Goal: Task Accomplishment & Management: Manage account settings

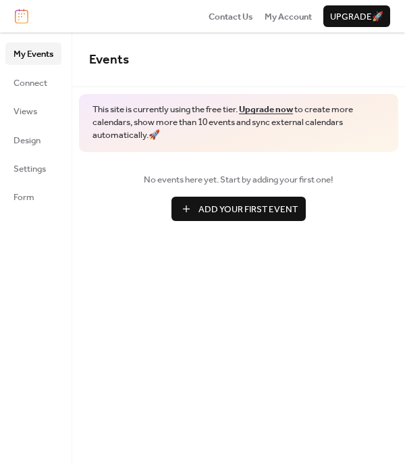
click at [201, 211] on span "Add Your First Event" at bounding box center [248, 210] width 99 height 14
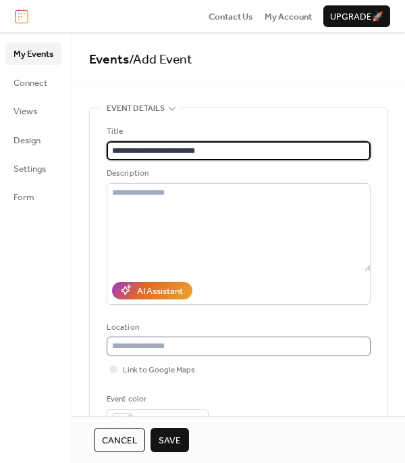
type input "**********"
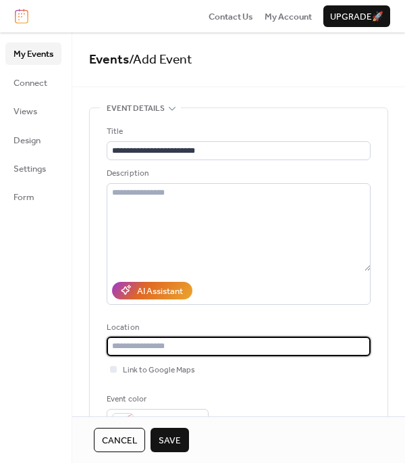
click at [127, 347] on input "text" at bounding box center [239, 345] width 264 height 19
paste input "**********"
type input "**********"
click at [124, 366] on span "Link to Google Maps" at bounding box center [159, 370] width 72 height 14
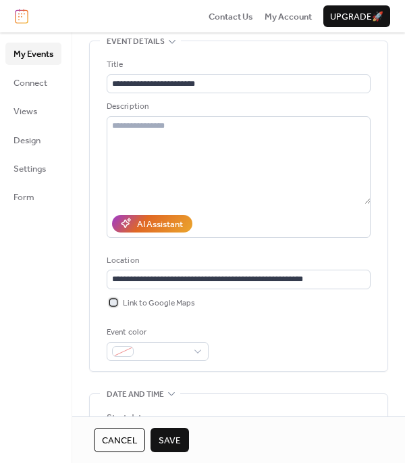
scroll to position [68, 0]
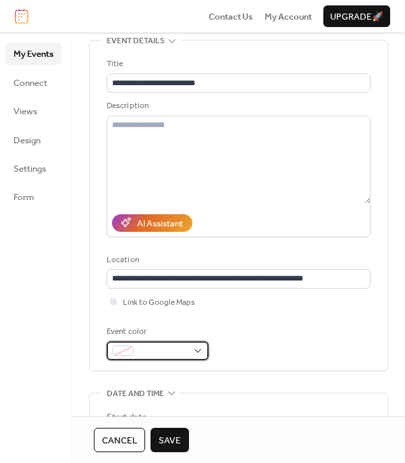
click at [131, 347] on div at bounding box center [123, 350] width 22 height 11
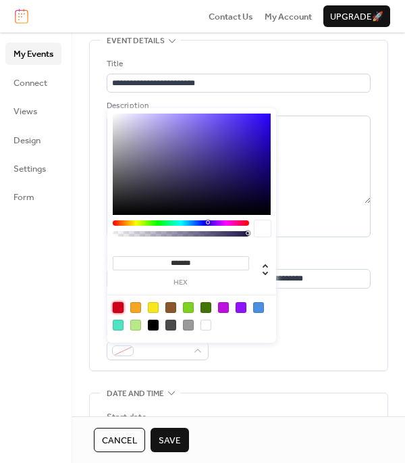
click at [116, 305] on div at bounding box center [118, 307] width 11 height 11
type input "*******"
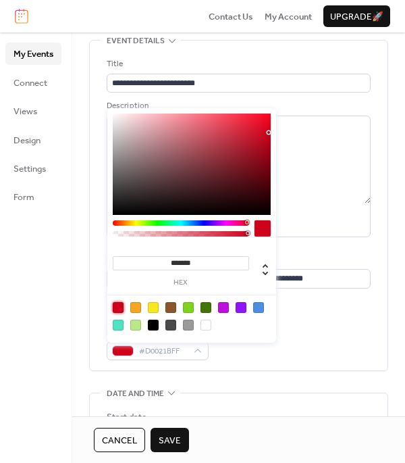
click at [284, 366] on div "**********" at bounding box center [239, 206] width 264 height 330
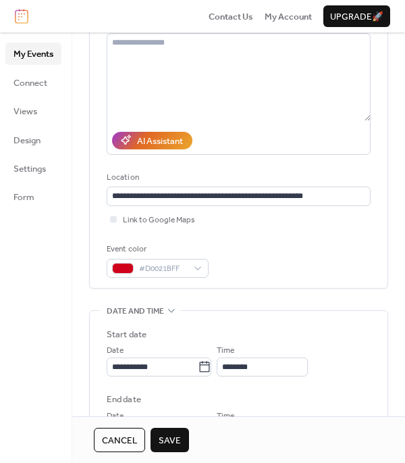
scroll to position [174, 0]
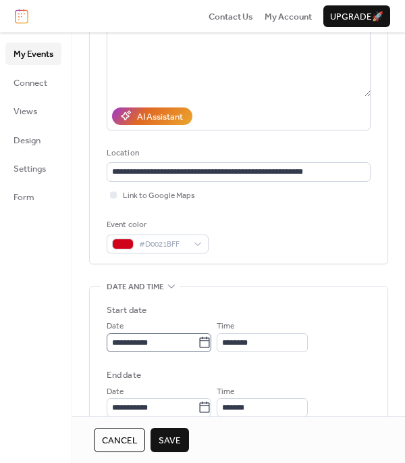
click at [211, 342] on icon at bounding box center [205, 343] width 14 height 14
click at [198, 342] on input "**********" at bounding box center [152, 342] width 91 height 19
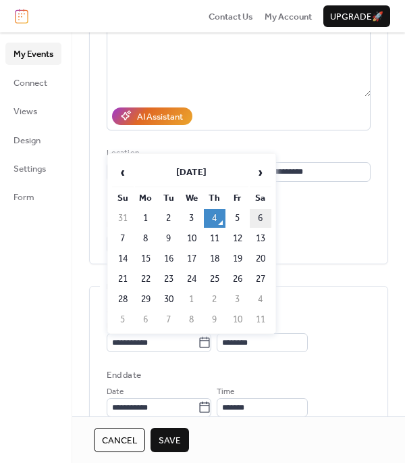
click at [256, 216] on td "6" at bounding box center [261, 218] width 22 height 19
type input "**********"
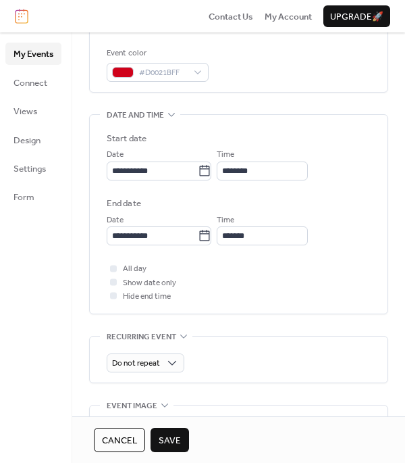
scroll to position [345, 0]
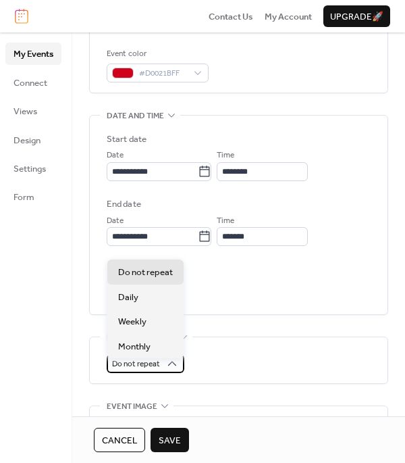
click at [151, 363] on span "Do not repeat" at bounding box center [136, 364] width 48 height 16
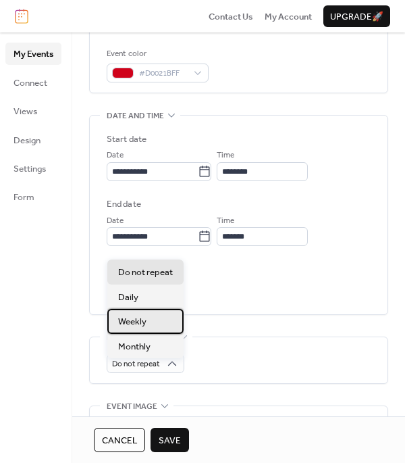
click at [148, 324] on div "Weekly" at bounding box center [145, 321] width 76 height 24
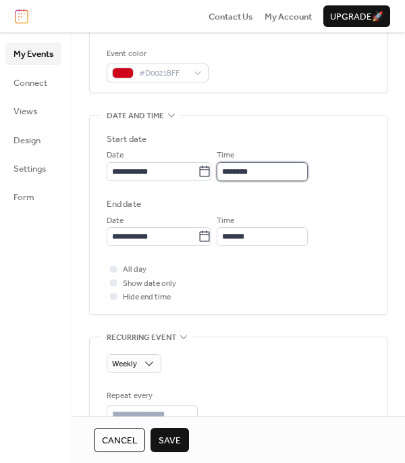
click at [278, 172] on input "********" at bounding box center [262, 171] width 91 height 19
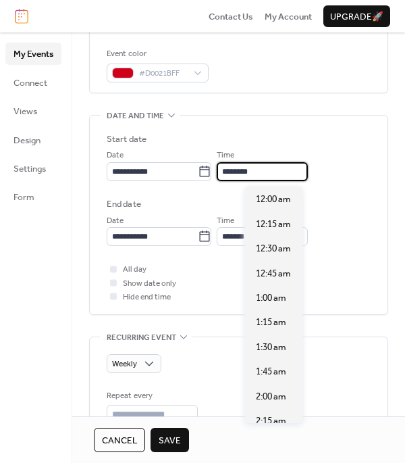
click at [278, 172] on input "********" at bounding box center [262, 171] width 91 height 19
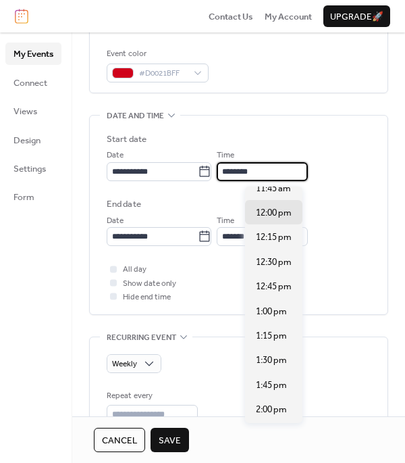
click at [278, 172] on input "********" at bounding box center [262, 171] width 91 height 19
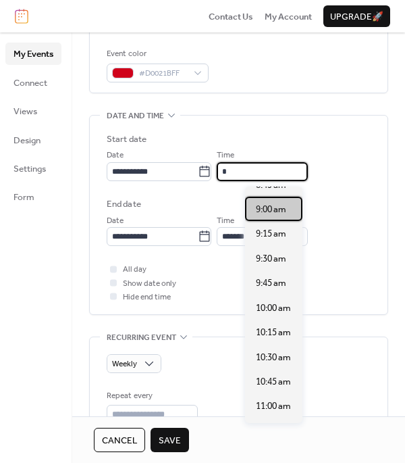
click at [285, 203] on span "9:00 am" at bounding box center [271, 210] width 30 height 14
type input "*******"
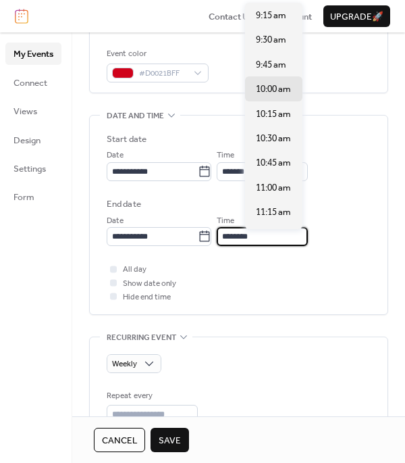
click at [283, 236] on input "********" at bounding box center [262, 236] width 91 height 19
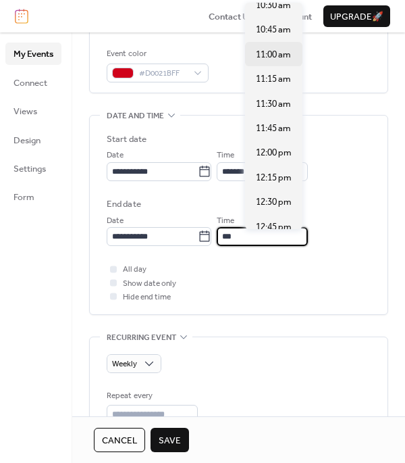
scroll to position [181, 0]
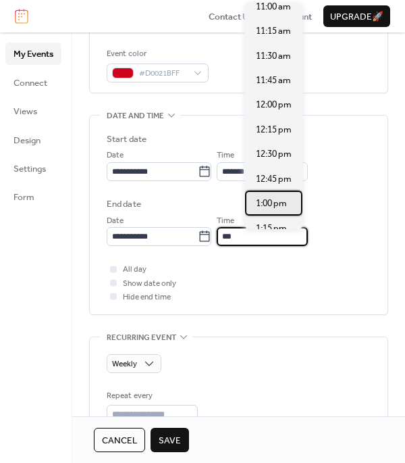
click at [265, 203] on span "1:00 pm" at bounding box center [271, 204] width 31 height 14
type input "*******"
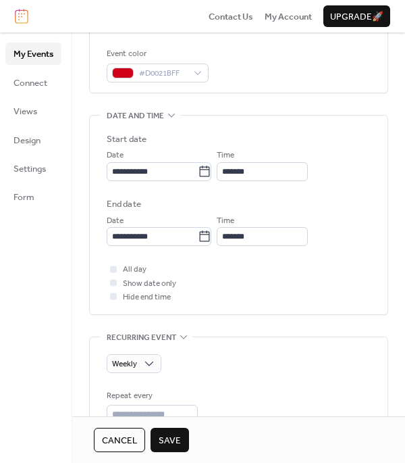
click at [230, 294] on div "All day Show date only Hide end time" at bounding box center [239, 282] width 264 height 41
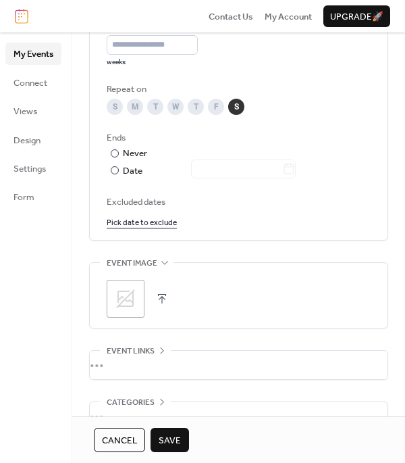
scroll to position [716, 0]
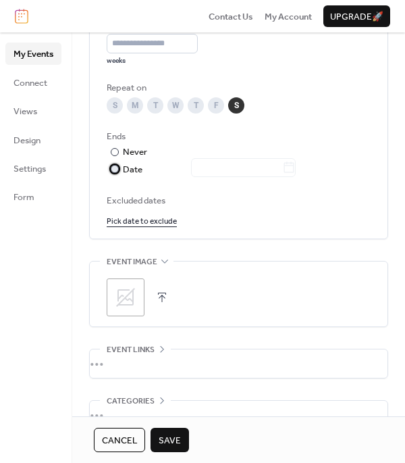
click at [143, 167] on div "Date" at bounding box center [209, 169] width 173 height 15
click at [296, 174] on icon at bounding box center [289, 168] width 14 height 14
click at [282, 174] on input "text" at bounding box center [236, 167] width 91 height 19
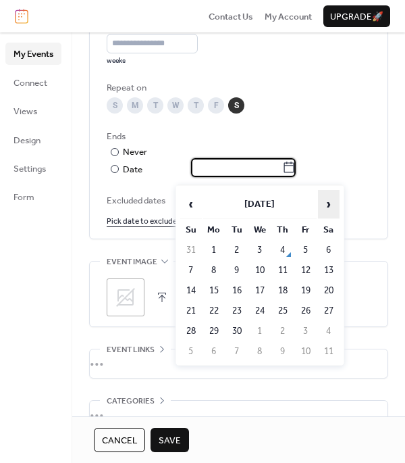
click at [328, 208] on span "›" at bounding box center [329, 203] width 20 height 27
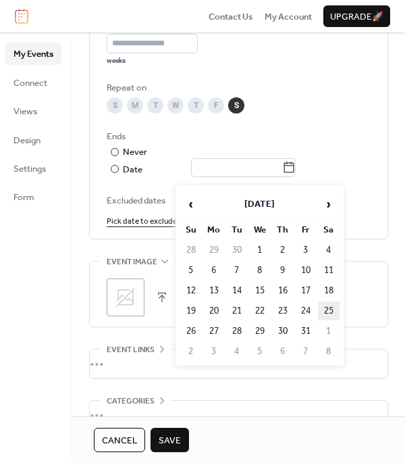
click at [324, 311] on td "25" at bounding box center [329, 310] width 22 height 19
type input "**********"
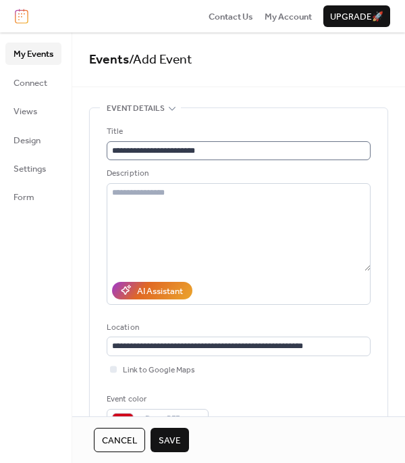
scroll to position [0, 0]
click at [158, 151] on input "**********" at bounding box center [239, 150] width 264 height 19
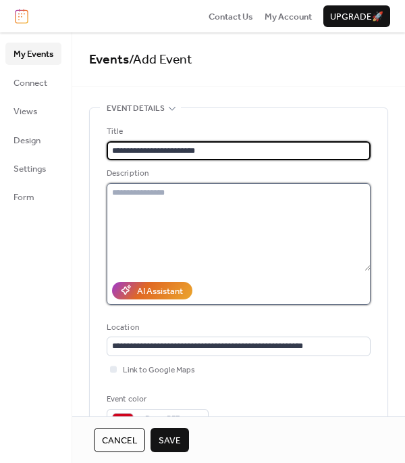
click at [173, 220] on textarea at bounding box center [239, 227] width 264 height 88
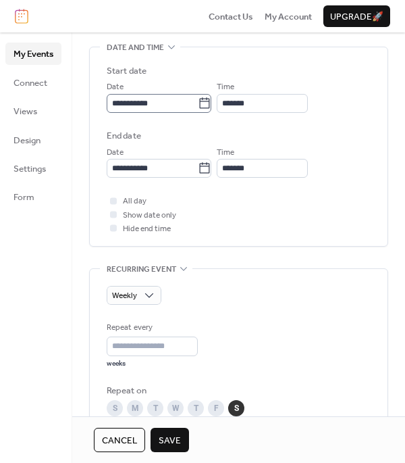
scroll to position [413, 0]
type textarea "**********"
click at [173, 434] on span "Save" at bounding box center [170, 441] width 22 height 14
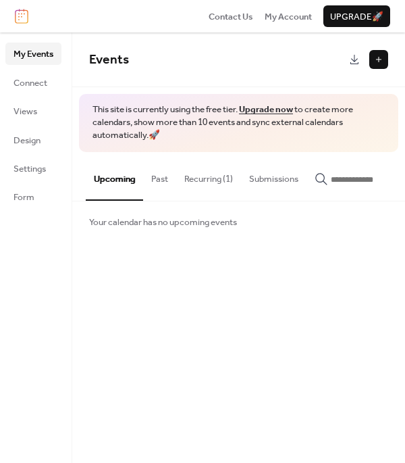
click at [374, 61] on button at bounding box center [378, 59] width 19 height 19
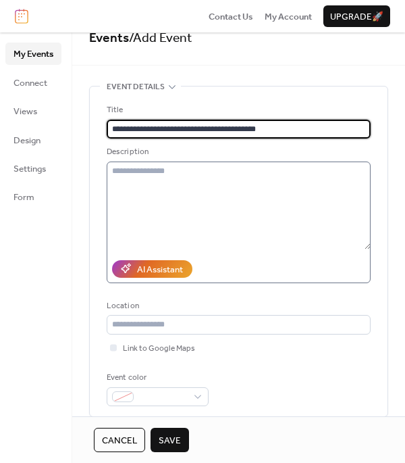
scroll to position [24, 0]
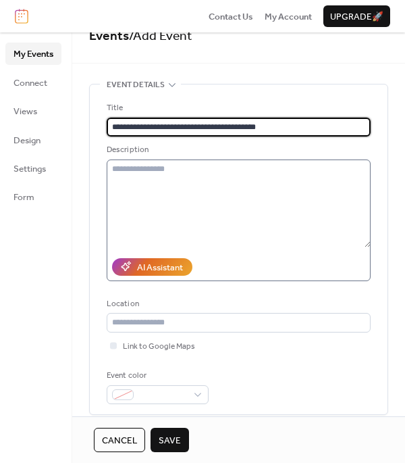
type input "**********"
click at [244, 182] on textarea at bounding box center [239, 203] width 264 height 88
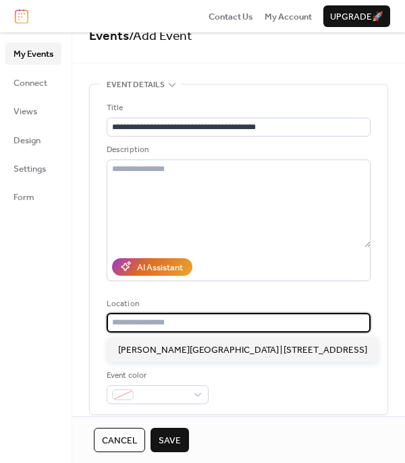
click at [178, 316] on input "text" at bounding box center [239, 322] width 264 height 19
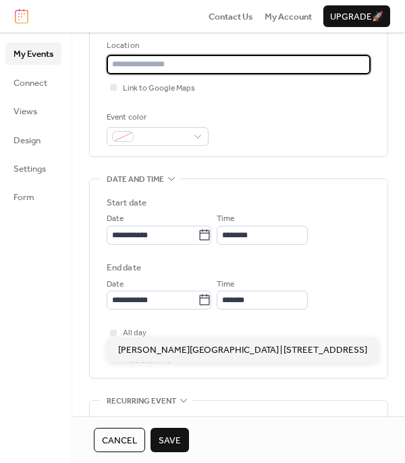
scroll to position [282, 0]
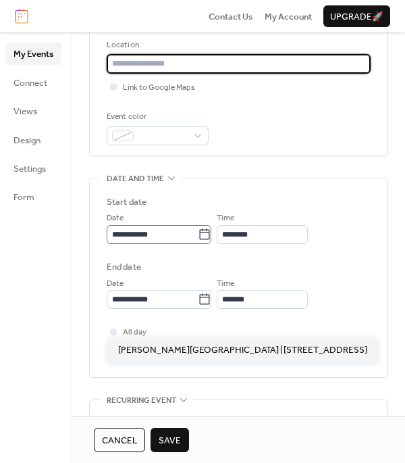
click at [211, 240] on icon at bounding box center [205, 235] width 14 height 14
click at [198, 240] on input "**********" at bounding box center [152, 234] width 91 height 19
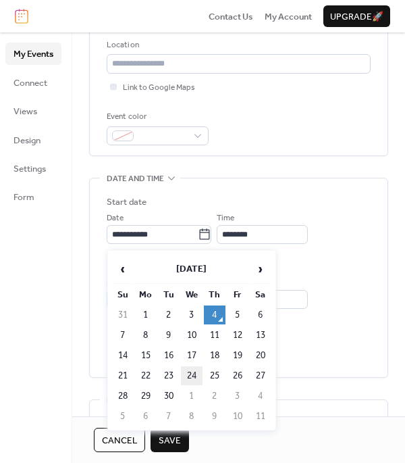
click at [187, 374] on td "24" at bounding box center [192, 375] width 22 height 19
type input "**********"
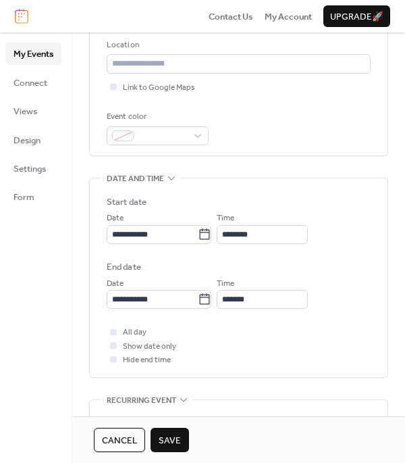
click at [163, 435] on span "Save" at bounding box center [170, 441] width 22 height 14
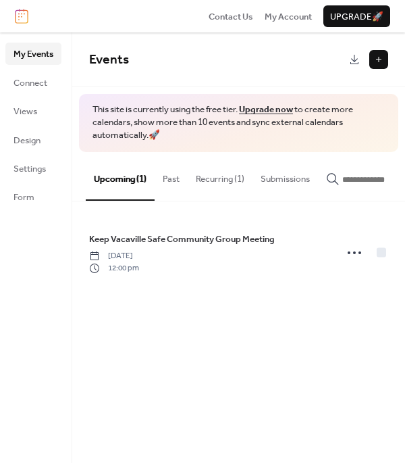
click at [220, 177] on button "Recurring (1)" at bounding box center [220, 175] width 65 height 47
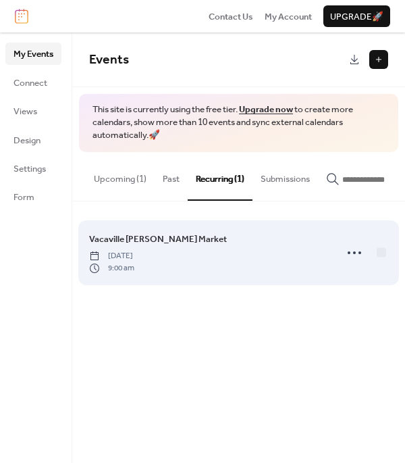
click at [227, 253] on div "Vacaville Farmer's Market Saturday, September 6, 2025 9:00 am" at bounding box center [208, 253] width 238 height 42
click at [353, 259] on icon at bounding box center [355, 253] width 22 height 22
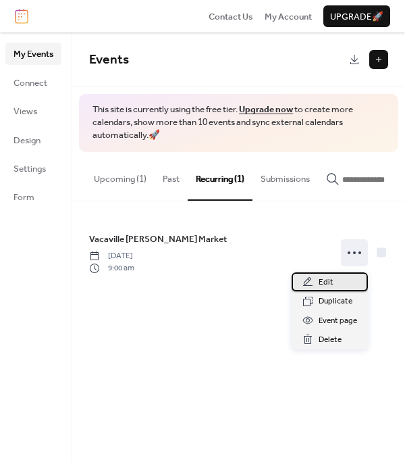
click at [338, 276] on div "Edit" at bounding box center [330, 281] width 76 height 19
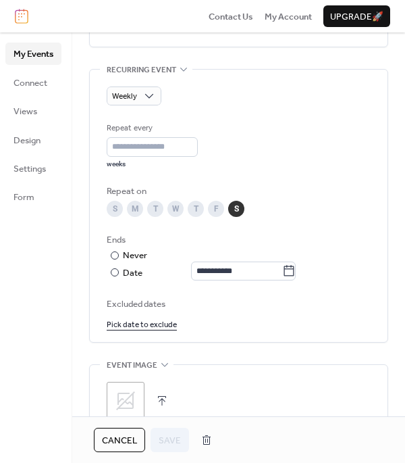
scroll to position [656, 0]
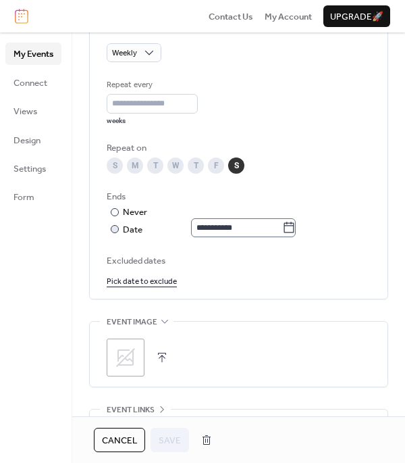
click at [296, 234] on icon at bounding box center [289, 228] width 14 height 14
click at [282, 234] on input "**********" at bounding box center [236, 227] width 91 height 19
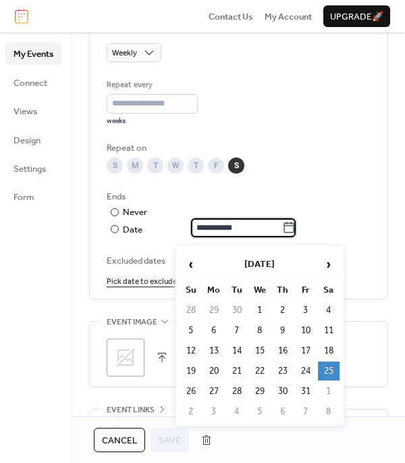
click at [331, 300] on table "‹ [DATE] › Su Mo Tu We Th Fr Sa 28 29 30 1 2 3 4 5 6 7 8 9 10 11 12 13 14 15 16…" at bounding box center [260, 336] width 162 height 174
click at [331, 309] on td "4" at bounding box center [329, 310] width 22 height 19
type input "**********"
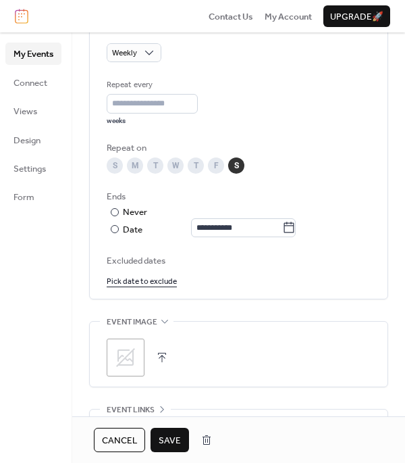
click at [180, 442] on span "Save" at bounding box center [170, 441] width 22 height 14
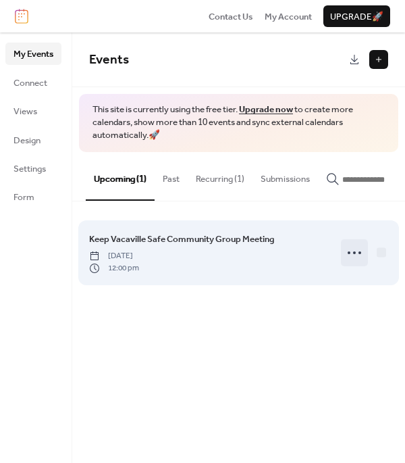
click at [358, 253] on icon at bounding box center [355, 253] width 22 height 22
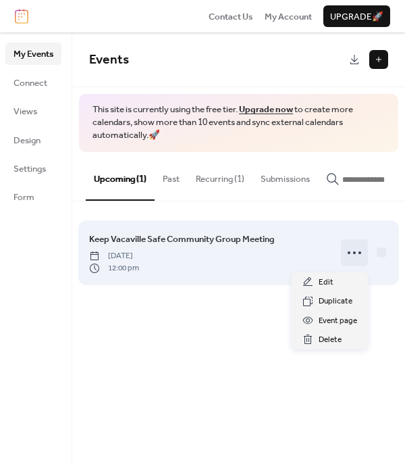
click at [358, 253] on icon at bounding box center [355, 253] width 22 height 22
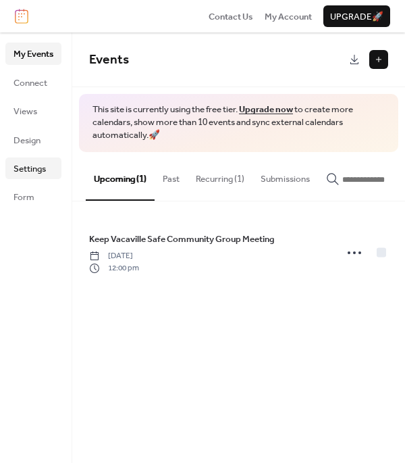
click at [30, 172] on span "Settings" at bounding box center [30, 169] width 32 height 14
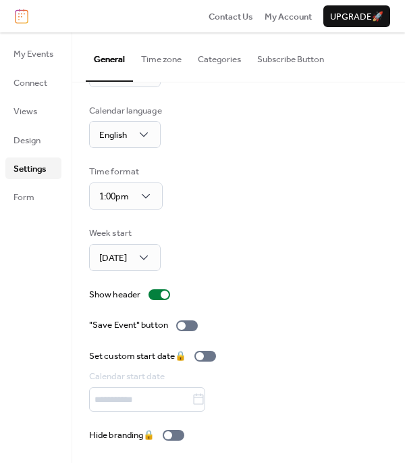
scroll to position [59, 0]
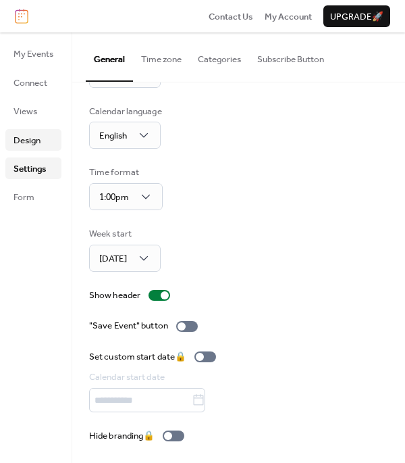
click at [41, 136] on span "Design" at bounding box center [27, 141] width 27 height 14
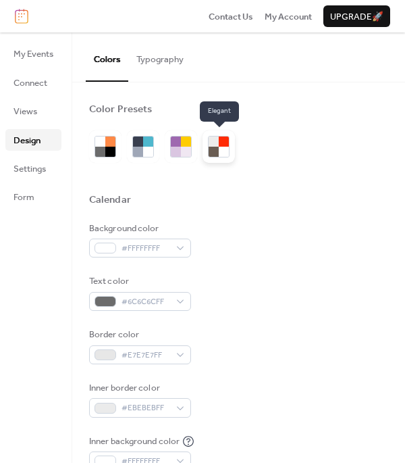
click at [220, 143] on div at bounding box center [224, 141] width 10 height 10
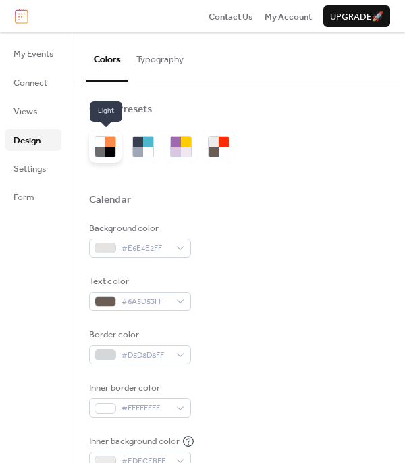
click at [109, 143] on div at bounding box center [110, 141] width 10 height 10
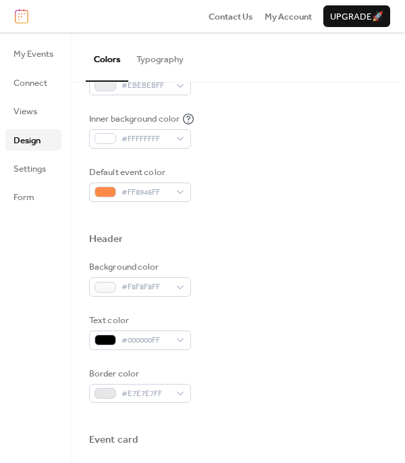
scroll to position [349, 0]
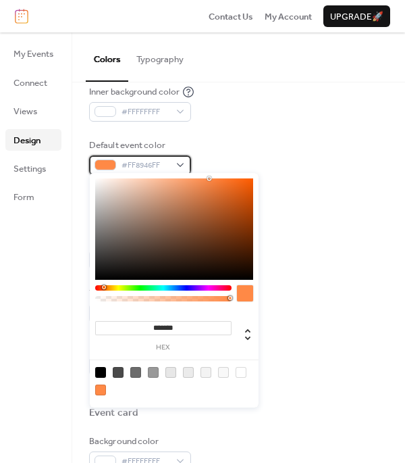
click at [174, 161] on div "#FF8946FF" at bounding box center [140, 164] width 102 height 19
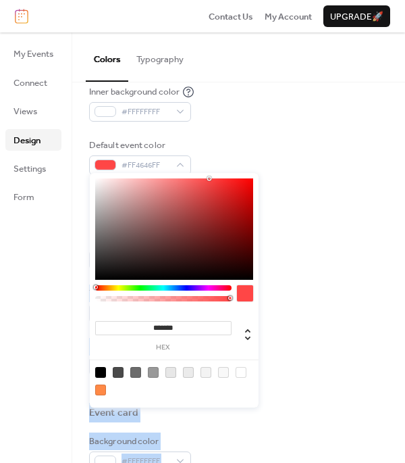
drag, startPoint x: 100, startPoint y: 288, endPoint x: 84, endPoint y: 288, distance: 16.2
click at [84, 288] on body "Contact Us My Account Upgrade 🚀 My Events Connect Views Design Settings Form De…" at bounding box center [202, 231] width 405 height 463
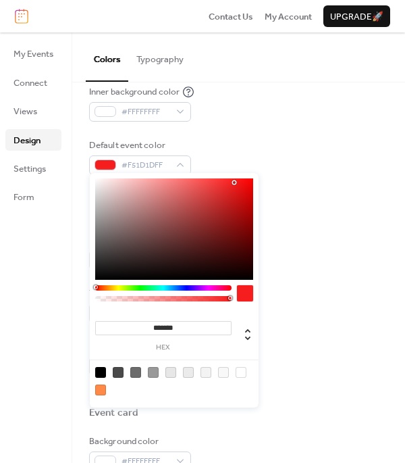
type input "*******"
drag, startPoint x: 209, startPoint y: 186, endPoint x: 234, endPoint y: 181, distance: 25.4
click at [234, 181] on div at bounding box center [174, 228] width 158 height 101
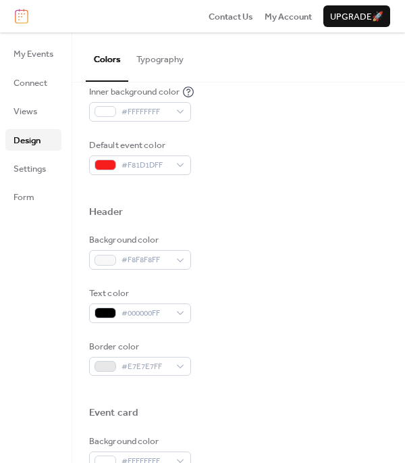
click at [251, 146] on div "Default event color #F81D1DFF" at bounding box center [238, 156] width 299 height 36
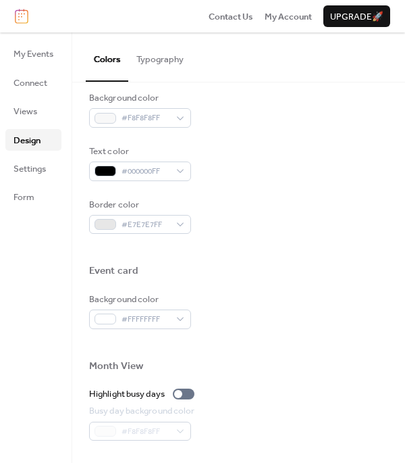
scroll to position [434, 0]
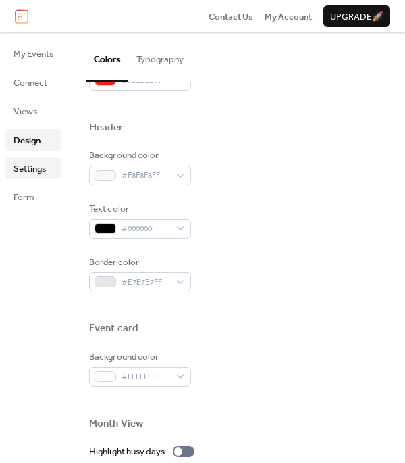
click at [39, 162] on span "Settings" at bounding box center [30, 169] width 32 height 14
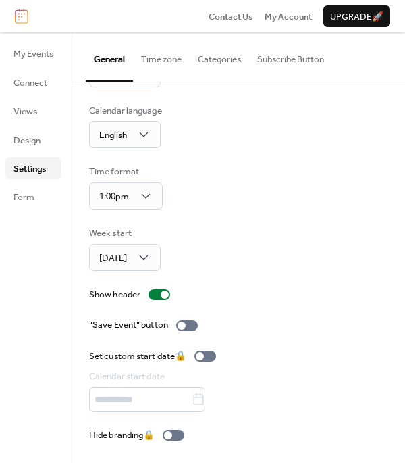
scroll to position [59, 0]
click at [28, 182] on ul "My Events Connect Views Design Settings Form" at bounding box center [33, 125] width 56 height 165
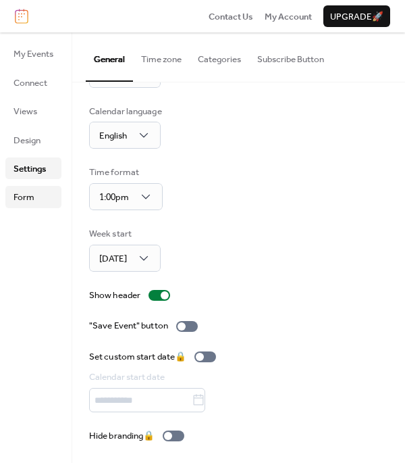
click at [34, 199] on span "Form" at bounding box center [24, 197] width 21 height 14
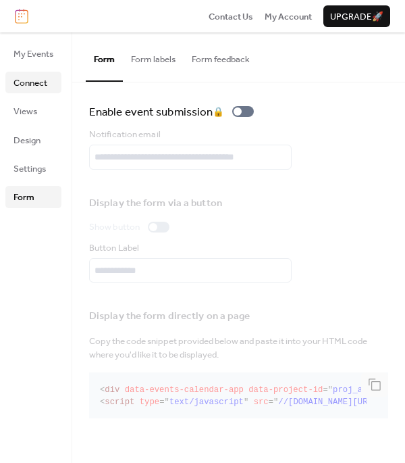
click at [42, 78] on span "Connect" at bounding box center [31, 83] width 34 height 14
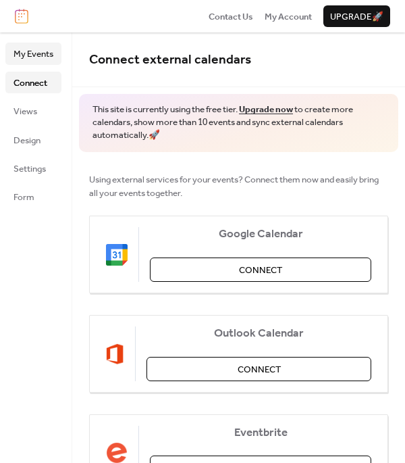
click at [32, 53] on span "My Events" at bounding box center [34, 54] width 40 height 14
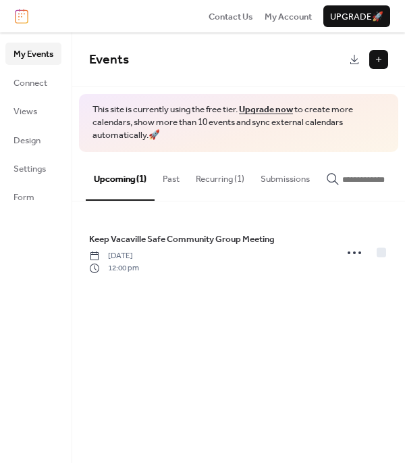
click at [37, 93] on ul "My Events Connect Views Design Settings Form" at bounding box center [33, 125] width 56 height 165
click at [34, 84] on span "Connect" at bounding box center [31, 83] width 34 height 14
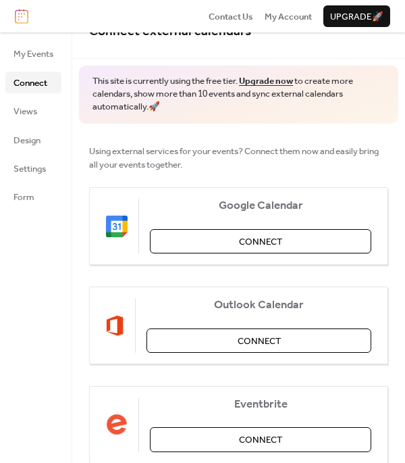
scroll to position [33, 0]
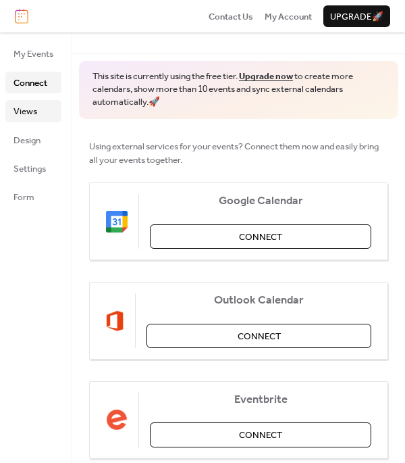
click at [30, 101] on link "Views" at bounding box center [33, 111] width 56 height 22
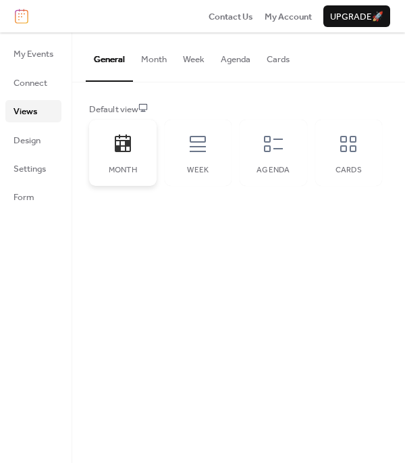
click at [111, 139] on div "Month" at bounding box center [123, 153] width 68 height 66
click at [159, 54] on button "Month" at bounding box center [154, 55] width 42 height 47
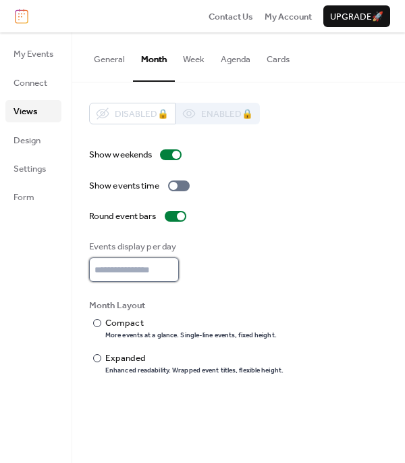
click at [171, 271] on input "*" at bounding box center [134, 269] width 90 height 24
click at [171, 272] on input "*" at bounding box center [134, 269] width 90 height 24
click at [170, 273] on input "*" at bounding box center [134, 269] width 90 height 24
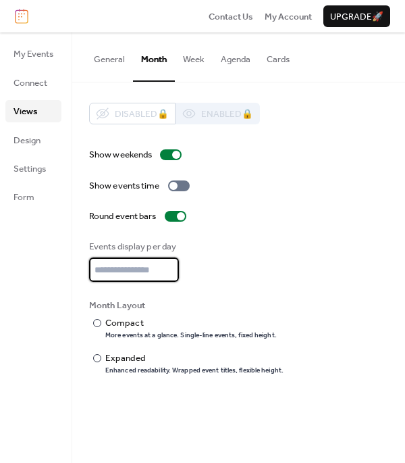
click at [170, 273] on input "*" at bounding box center [134, 269] width 90 height 24
click at [124, 261] on input "*" at bounding box center [134, 269] width 90 height 24
type input "*"
click at [235, 262] on div "Events display per day *" at bounding box center [238, 261] width 299 height 42
click at [170, 274] on input "*" at bounding box center [134, 269] width 90 height 24
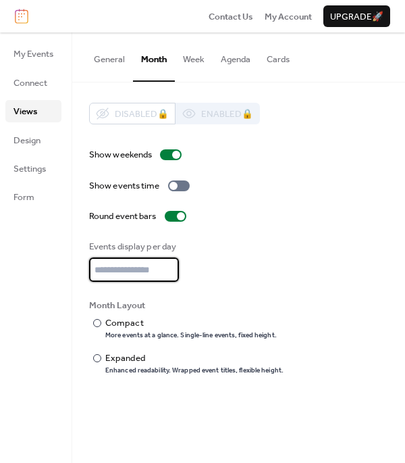
click at [263, 211] on div "Round event bars" at bounding box center [238, 216] width 299 height 14
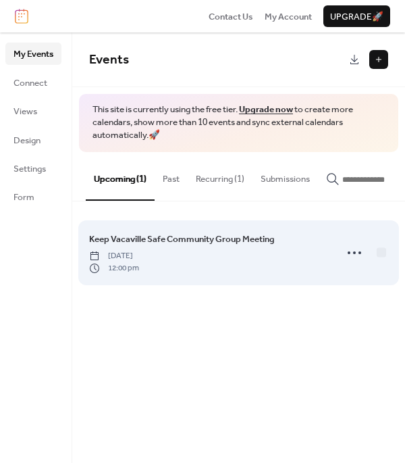
click at [139, 262] on span "[DATE]" at bounding box center [114, 256] width 50 height 12
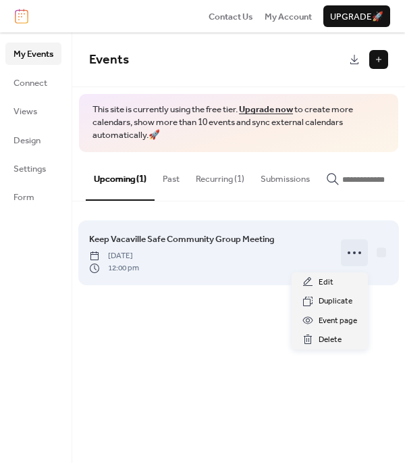
click at [354, 253] on icon at bounding box center [355, 253] width 22 height 22
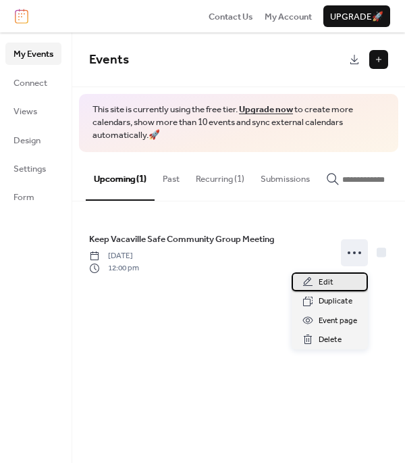
click at [326, 282] on span "Edit" at bounding box center [326, 283] width 15 height 14
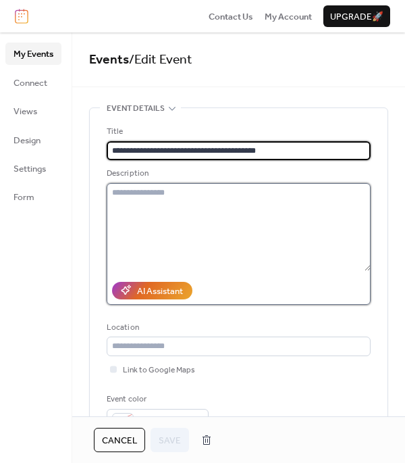
click at [223, 221] on textarea at bounding box center [239, 227] width 264 height 88
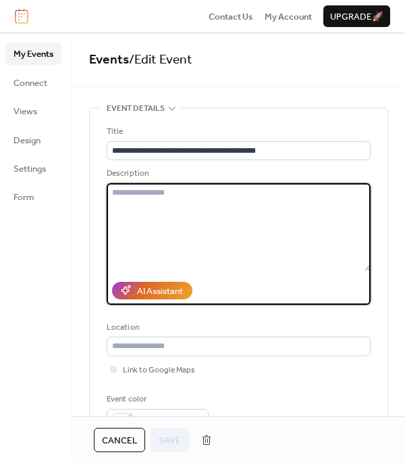
paste textarea "**********"
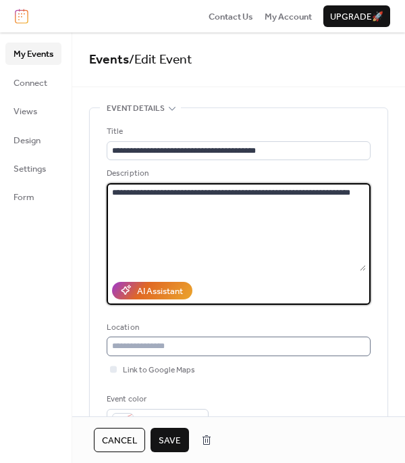
type textarea "**********"
click at [172, 349] on input "text" at bounding box center [239, 345] width 264 height 19
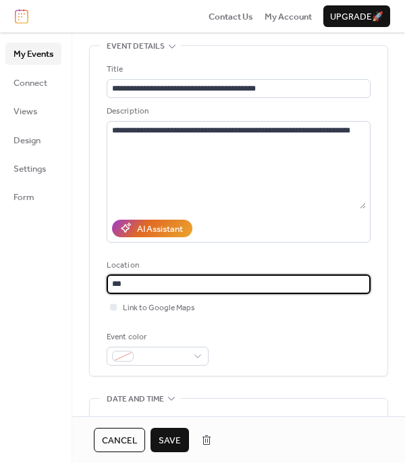
scroll to position [80, 0]
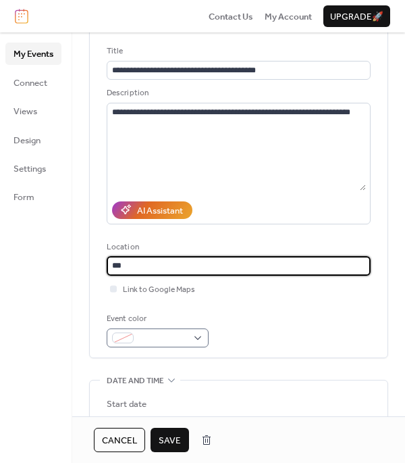
type input "***"
click at [168, 335] on span at bounding box center [163, 339] width 48 height 14
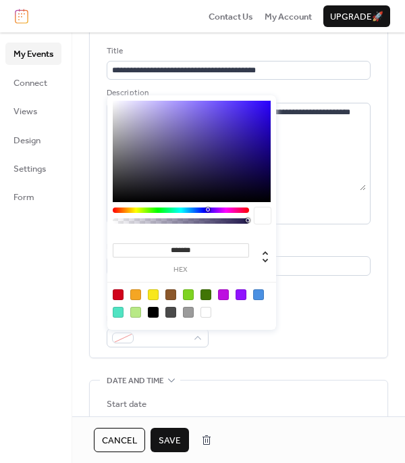
click at [121, 293] on div at bounding box center [118, 294] width 11 height 11
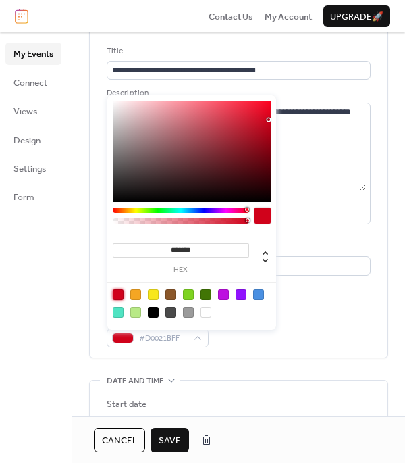
type input "*******"
click at [230, 355] on div "**********" at bounding box center [239, 193] width 264 height 330
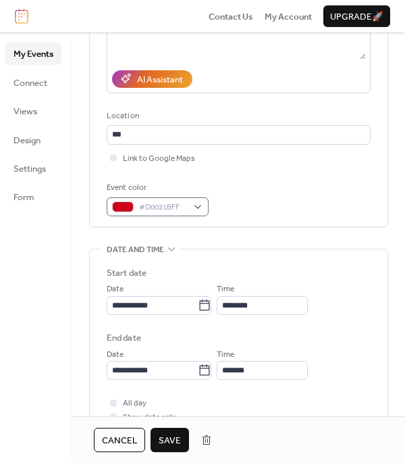
scroll to position [240, 0]
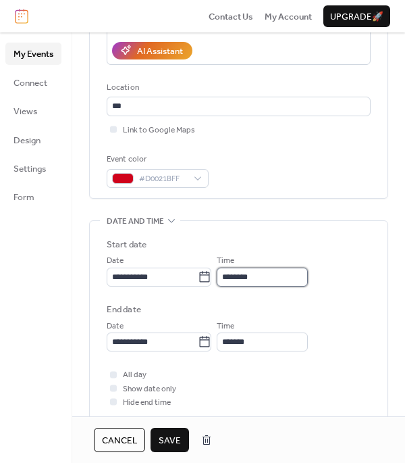
click at [275, 286] on input "********" at bounding box center [262, 276] width 91 height 19
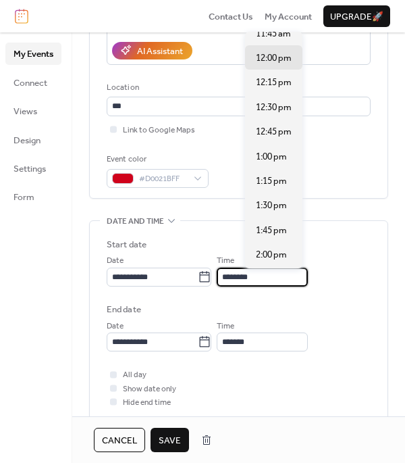
click at [275, 286] on input "********" at bounding box center [262, 276] width 91 height 19
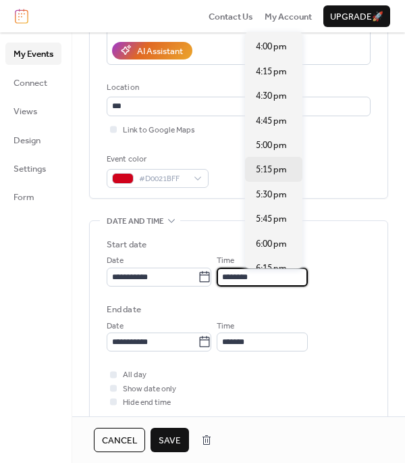
scroll to position [1583, 0]
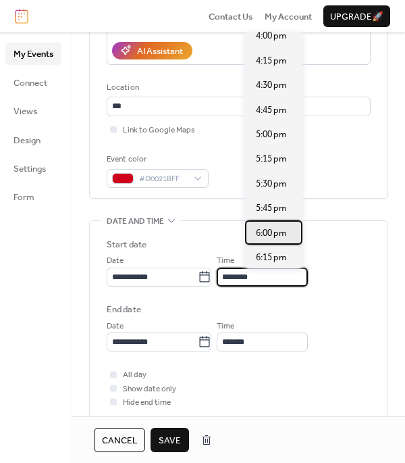
click at [280, 226] on span "6:00 pm" at bounding box center [271, 233] width 31 height 14
type input "*******"
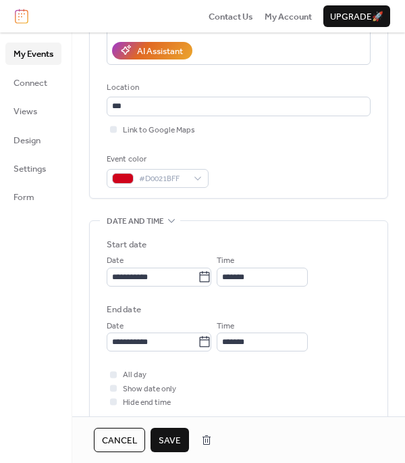
type input "*******"
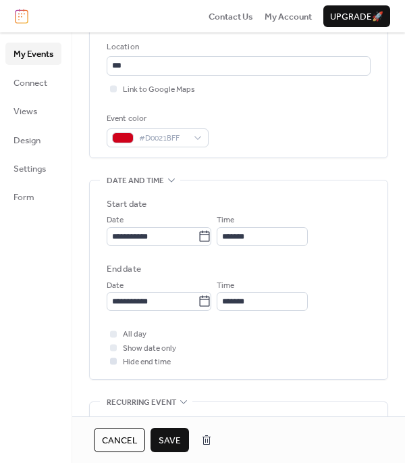
scroll to position [298, 0]
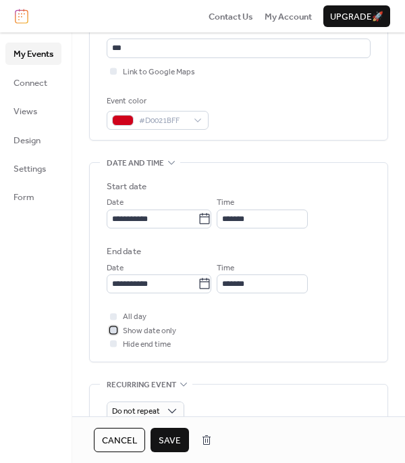
click at [145, 336] on span "Show date only" at bounding box center [149, 331] width 53 height 14
click at [165, 434] on span "Save" at bounding box center [170, 441] width 22 height 14
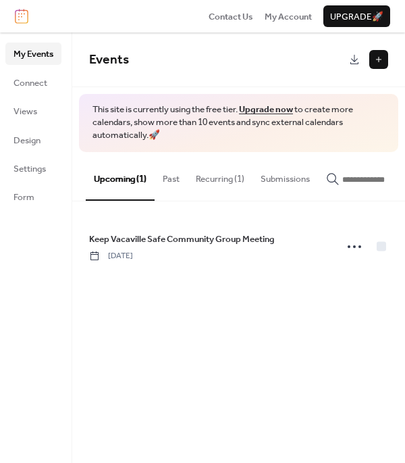
click at [236, 184] on button "Recurring (1)" at bounding box center [220, 175] width 65 height 47
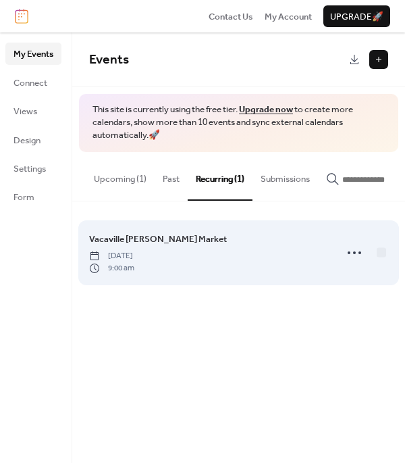
click at [247, 238] on div "Vacaville [PERSON_NAME] Market [DATE] 9:00 am" at bounding box center [208, 253] width 238 height 42
click at [267, 259] on div "Vacaville [PERSON_NAME] Market [DATE] 9:00 am" at bounding box center [208, 253] width 238 height 42
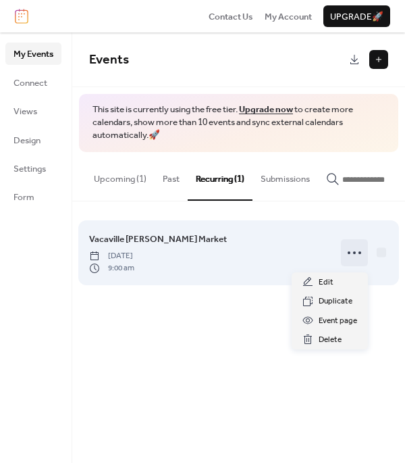
click at [348, 254] on circle at bounding box center [349, 252] width 3 height 3
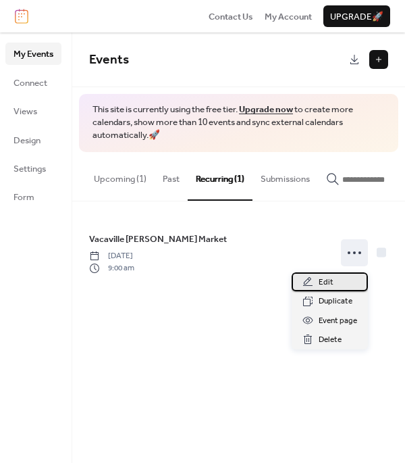
click at [342, 274] on div "Edit" at bounding box center [330, 281] width 76 height 19
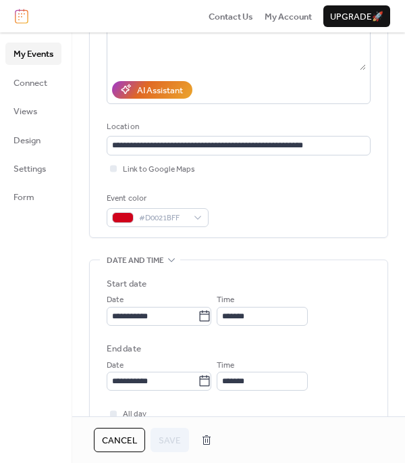
scroll to position [282, 0]
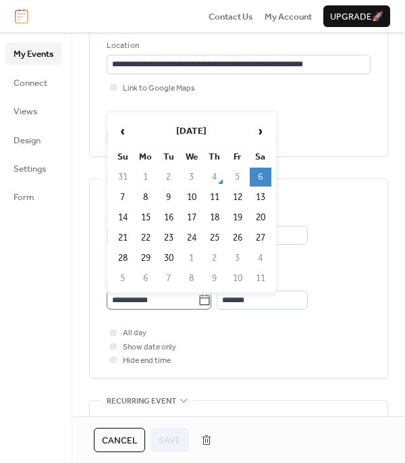
click at [211, 309] on label "**********" at bounding box center [159, 299] width 105 height 19
click at [198, 309] on input "**********" at bounding box center [152, 299] width 91 height 19
click at [257, 137] on span "›" at bounding box center [261, 131] width 20 height 27
click at [262, 236] on td "25" at bounding box center [261, 237] width 22 height 19
type input "**********"
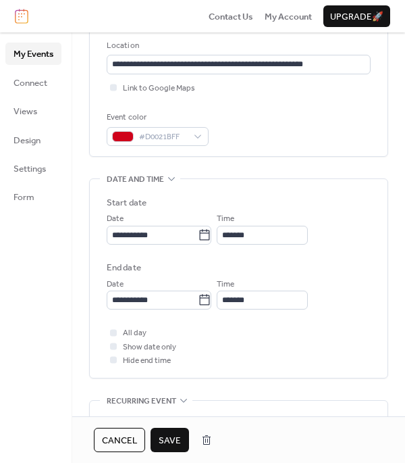
click at [165, 435] on span "Save" at bounding box center [170, 441] width 22 height 14
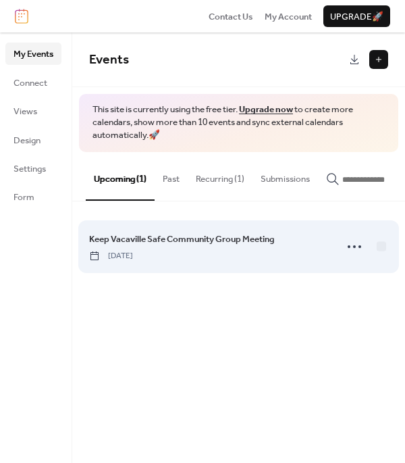
click at [340, 254] on div "Keep Vacaville Safe Community Group Meeting [DATE]" at bounding box center [238, 246] width 299 height 63
click at [347, 254] on icon at bounding box center [355, 247] width 22 height 22
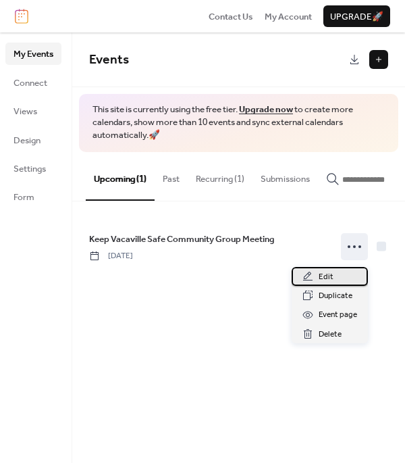
click at [349, 272] on div "Edit" at bounding box center [330, 276] width 76 height 19
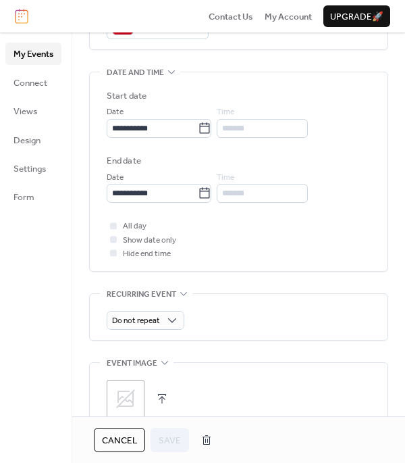
scroll to position [391, 0]
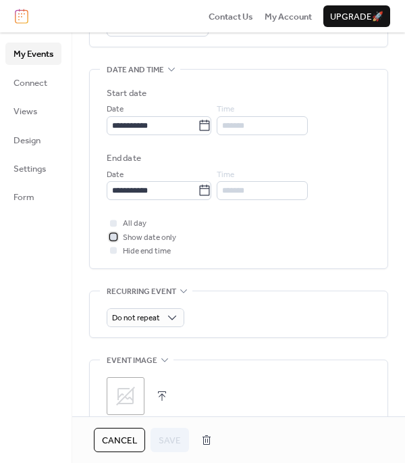
click at [160, 238] on span "Show date only" at bounding box center [149, 238] width 53 height 14
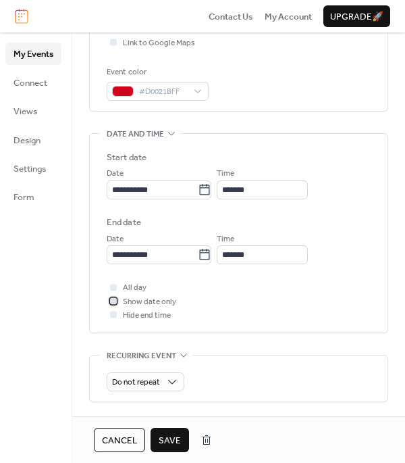
scroll to position [332, 0]
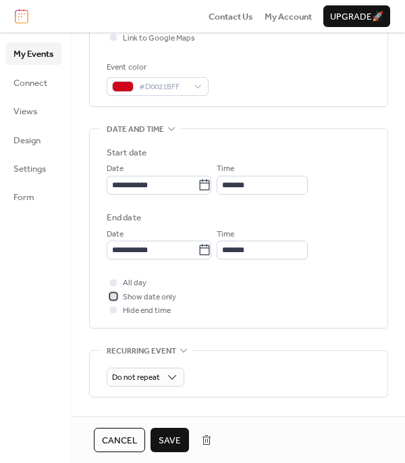
click at [146, 298] on span "Show date only" at bounding box center [149, 297] width 53 height 14
click at [165, 434] on span "Save" at bounding box center [170, 441] width 22 height 14
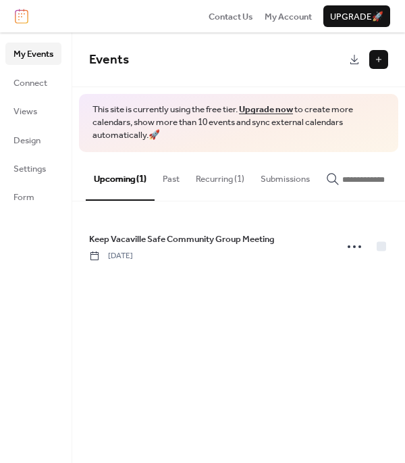
click at [225, 183] on button "Recurring (1)" at bounding box center [220, 175] width 65 height 47
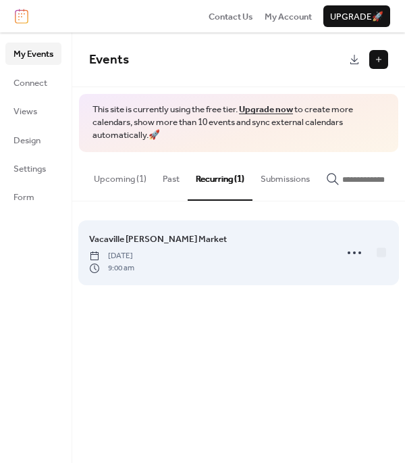
click at [134, 253] on span "[DATE]" at bounding box center [111, 256] width 45 height 12
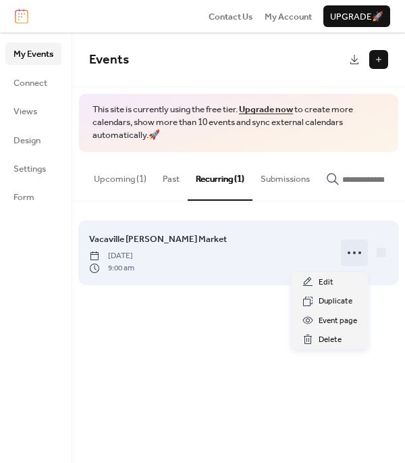
click at [342, 254] on div at bounding box center [354, 252] width 27 height 27
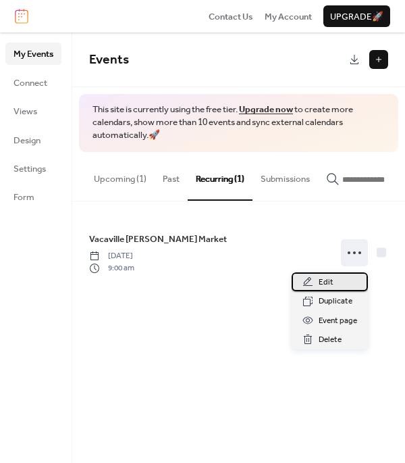
click at [340, 283] on div "Edit" at bounding box center [330, 281] width 76 height 19
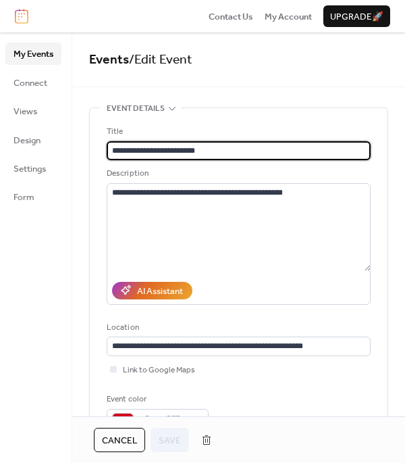
type input "**********"
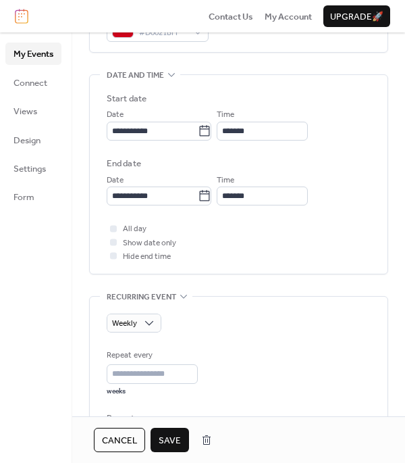
scroll to position [434, 0]
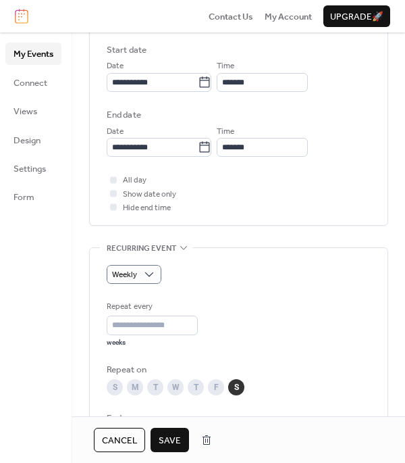
type input "**********"
click at [143, 282] on div "Weekly" at bounding box center [134, 274] width 55 height 19
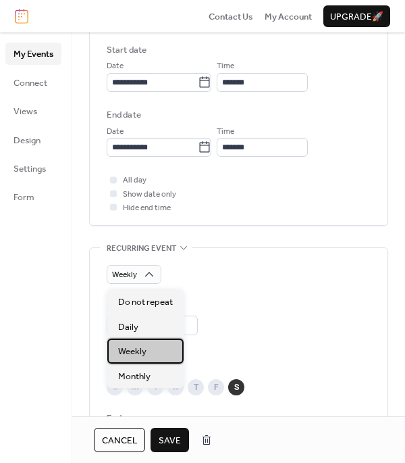
click at [138, 347] on span "Weekly" at bounding box center [132, 351] width 28 height 14
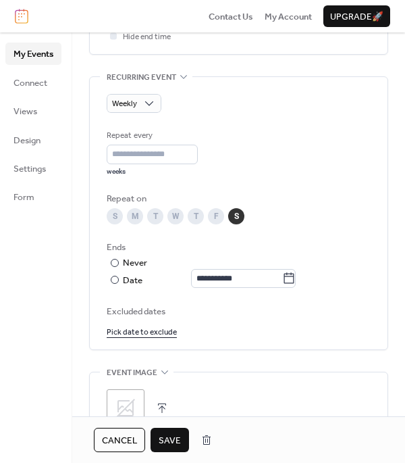
scroll to position [615, 0]
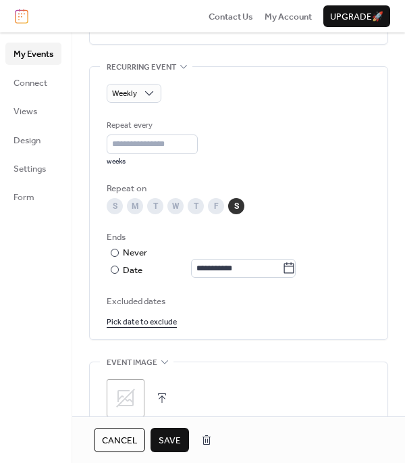
click at [175, 441] on span "Save" at bounding box center [170, 441] width 22 height 14
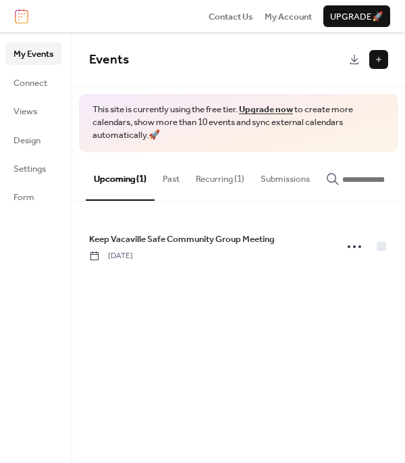
click at [225, 172] on button "Recurring (1)" at bounding box center [220, 175] width 65 height 47
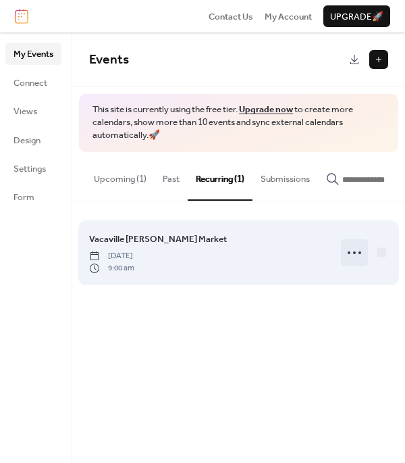
click at [348, 257] on icon at bounding box center [355, 253] width 22 height 22
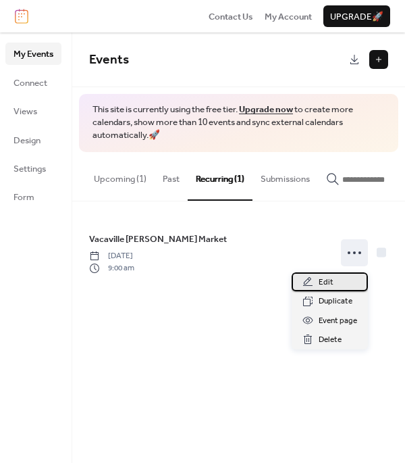
click at [313, 284] on icon at bounding box center [308, 281] width 11 height 11
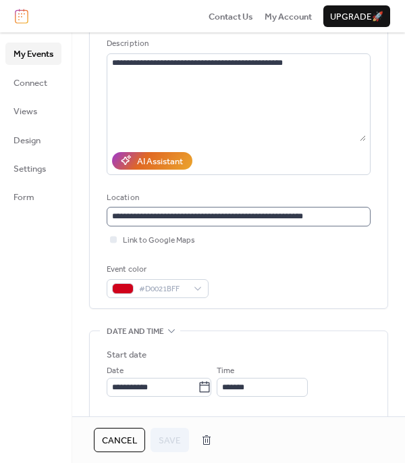
scroll to position [150, 0]
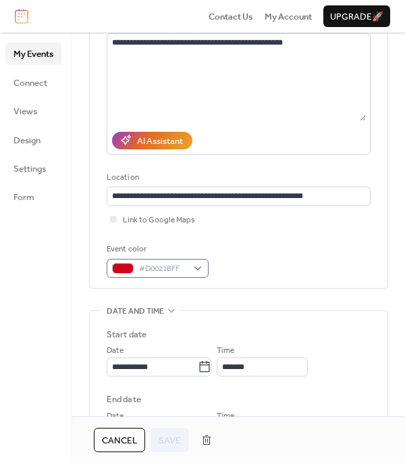
click at [188, 255] on div "Event color" at bounding box center [156, 249] width 99 height 14
click at [187, 272] on span "#D0021BFF" at bounding box center [163, 269] width 48 height 14
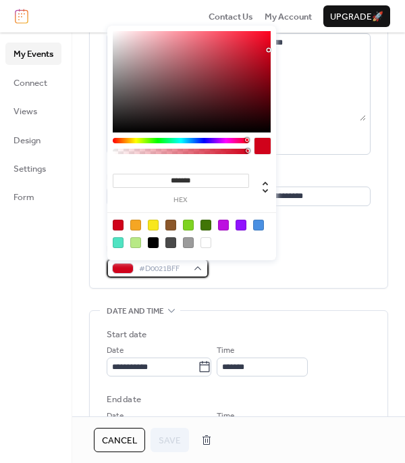
click at [187, 272] on span "#D0021BFF" at bounding box center [163, 269] width 48 height 14
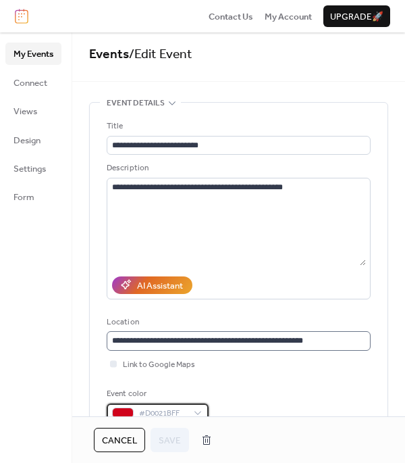
scroll to position [5, 0]
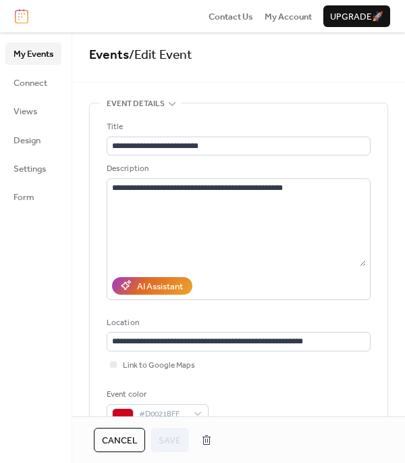
click at [36, 152] on ul "My Events Connect Views Design Settings Form" at bounding box center [33, 125] width 56 height 165
click at [35, 147] on span "Design" at bounding box center [27, 141] width 27 height 14
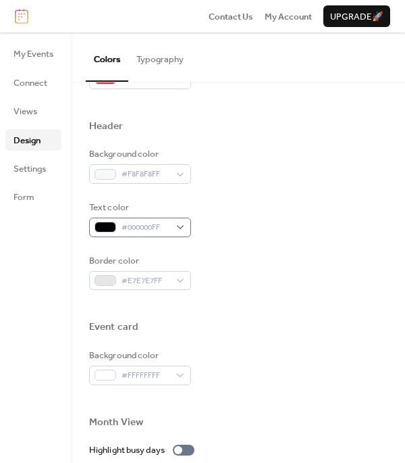
scroll to position [355, 0]
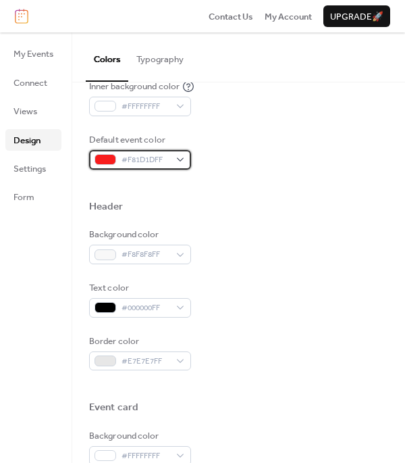
click at [178, 159] on div "#F81D1DFF" at bounding box center [140, 159] width 102 height 19
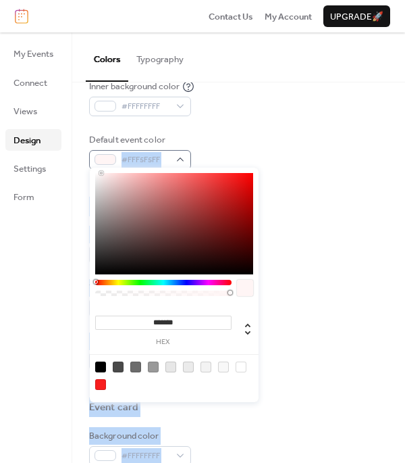
type input "*******"
drag, startPoint x: 122, startPoint y: 255, endPoint x: 83, endPoint y: 157, distance: 105.2
click at [84, 156] on body "Contact Us My Account Upgrade 🚀 My Events Connect Views Design Settings Form De…" at bounding box center [202, 231] width 405 height 463
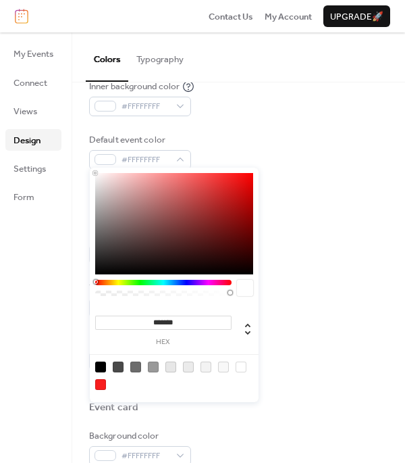
click at [206, 148] on div "Default event color #FFFFFFFF" at bounding box center [238, 151] width 299 height 36
click at [177, 156] on div "#FFFFFFFF" at bounding box center [140, 159] width 102 height 19
drag, startPoint x: 228, startPoint y: 192, endPoint x: 225, endPoint y: 170, distance: 22.5
click at [226, 170] on div "******* hex" at bounding box center [174, 276] width 169 height 217
type input "*******"
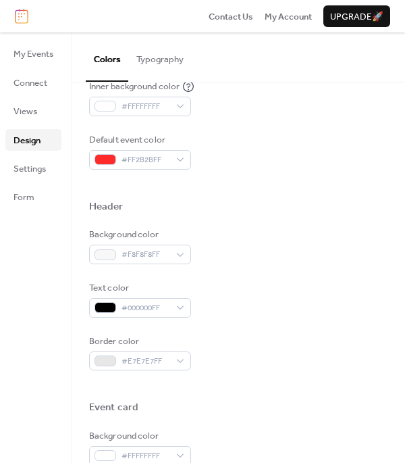
click at [245, 128] on div "Background color #FFFFFFFF Text color #6C6C6CFF Border color #E7E7E7FF Inner bo…" at bounding box center [238, 18] width 299 height 303
click at [46, 170] on span "Settings" at bounding box center [30, 169] width 32 height 14
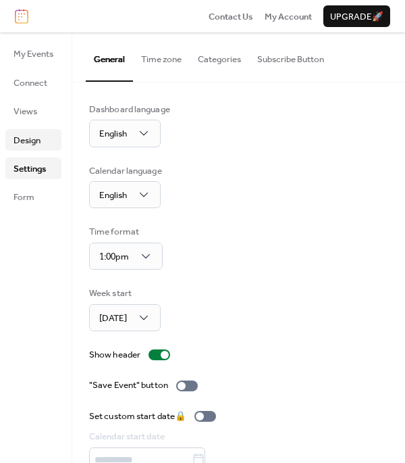
click at [34, 148] on link "Design" at bounding box center [33, 140] width 56 height 22
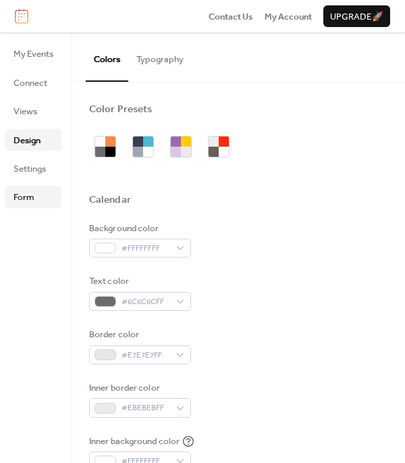
click at [24, 199] on span "Form" at bounding box center [24, 197] width 21 height 14
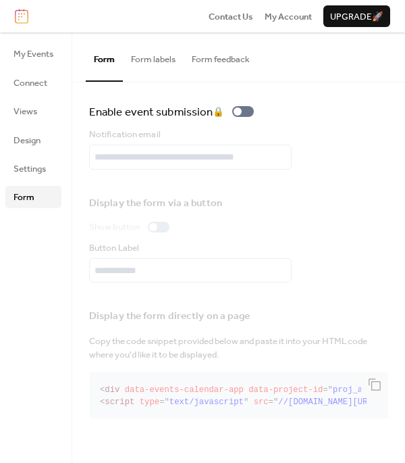
click at [38, 127] on ul "My Events Connect Views Design Settings Form" at bounding box center [33, 125] width 56 height 165
click at [38, 109] on link "Views" at bounding box center [33, 111] width 56 height 22
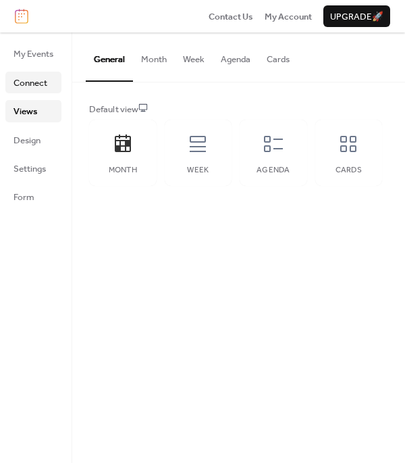
click at [40, 79] on span "Connect" at bounding box center [31, 83] width 34 height 14
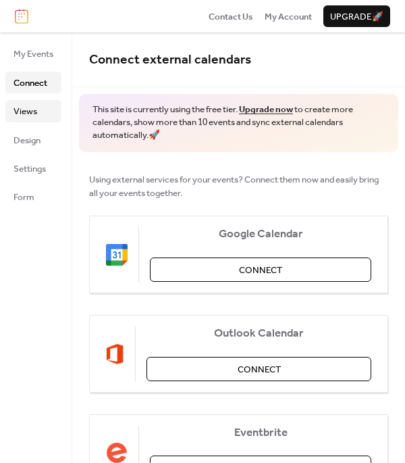
click at [37, 118] on link "Views" at bounding box center [33, 111] width 56 height 22
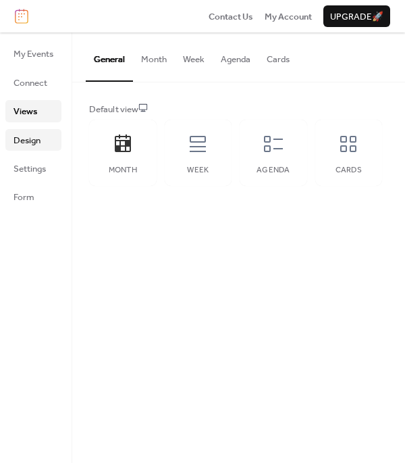
click at [36, 143] on span "Design" at bounding box center [27, 141] width 27 height 14
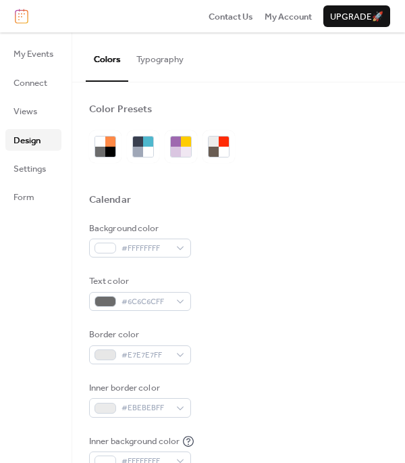
click at [151, 61] on button "Typography" at bounding box center [159, 55] width 63 height 47
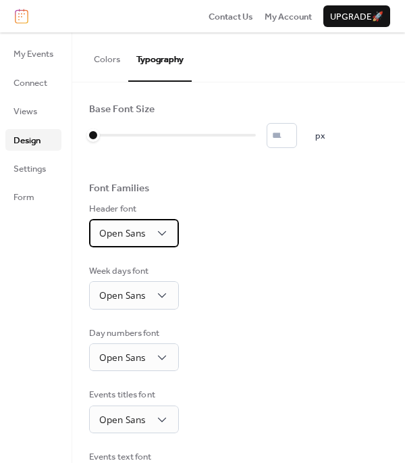
click at [140, 234] on span "Open Sans" at bounding box center [122, 232] width 46 height 13
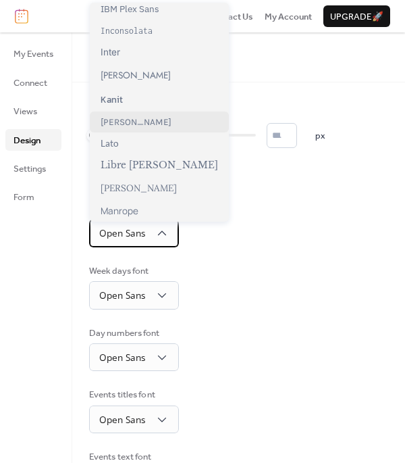
scroll to position [428, 0]
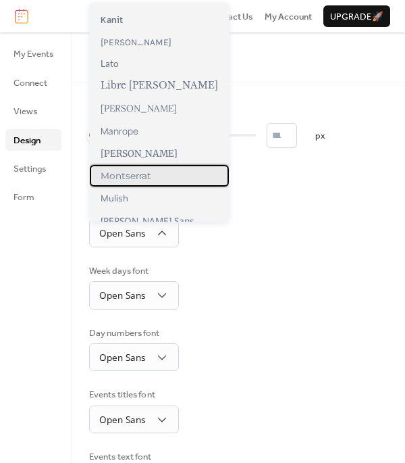
click at [124, 169] on div "Montserrat" at bounding box center [159, 176] width 139 height 22
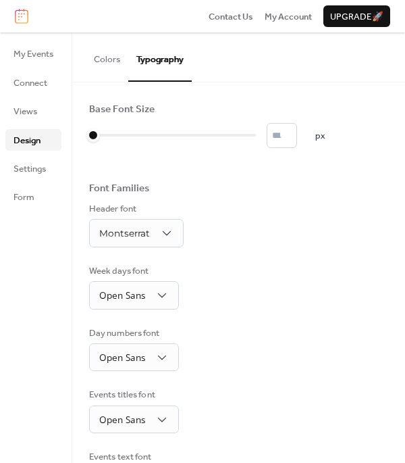
click at [148, 311] on div "Base Font Size * px Font Families Header font Montserrat Week days font Open Sa…" at bounding box center [238, 361] width 299 height 517
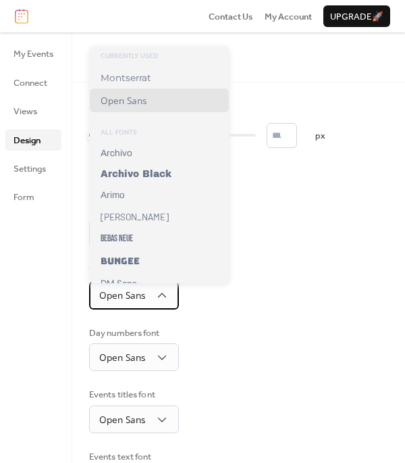
click at [147, 305] on div "Open Sans" at bounding box center [134, 295] width 90 height 28
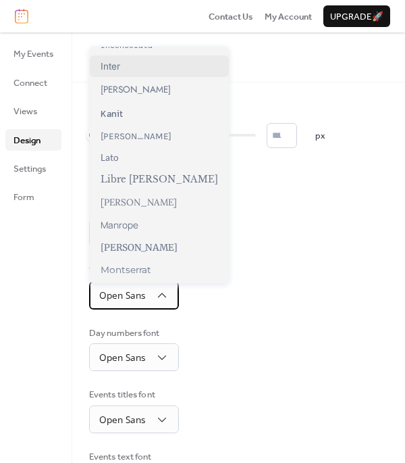
scroll to position [410, 0]
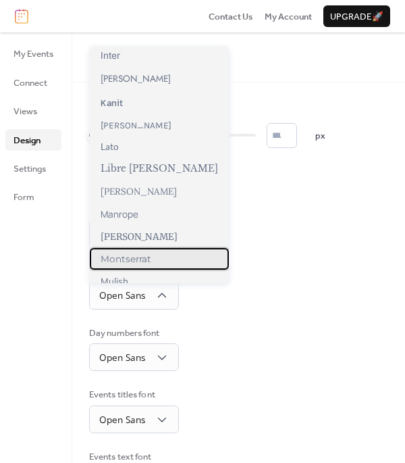
click at [136, 259] on span "Montserrat" at bounding box center [126, 258] width 51 height 11
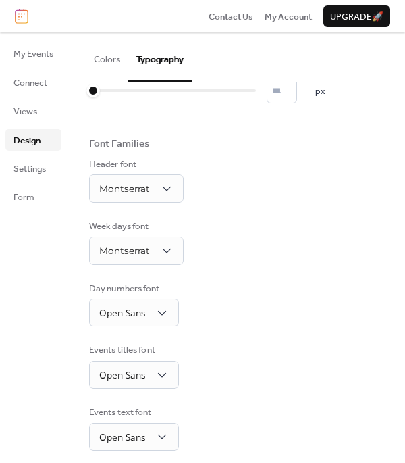
scroll to position [57, 0]
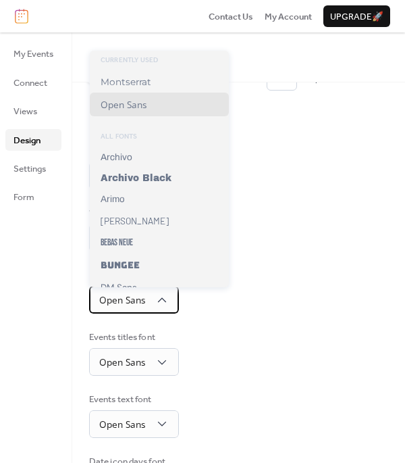
click at [155, 311] on div "Open Sans" at bounding box center [134, 300] width 90 height 28
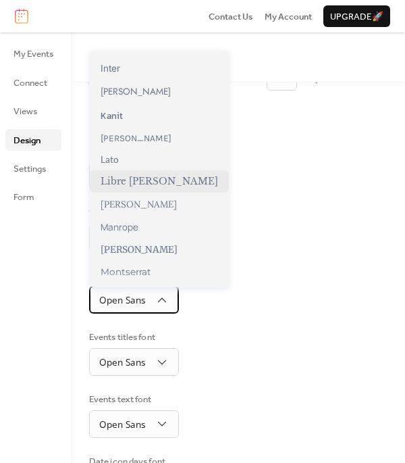
scroll to position [411, 0]
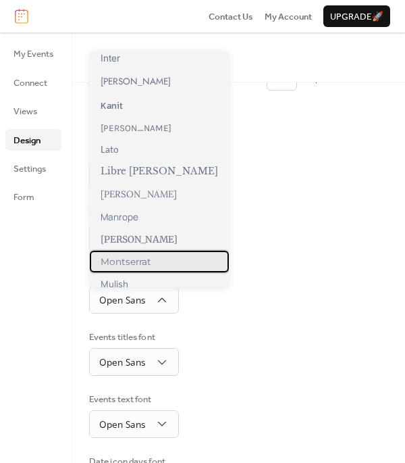
click at [140, 257] on span "Montserrat" at bounding box center [126, 261] width 51 height 11
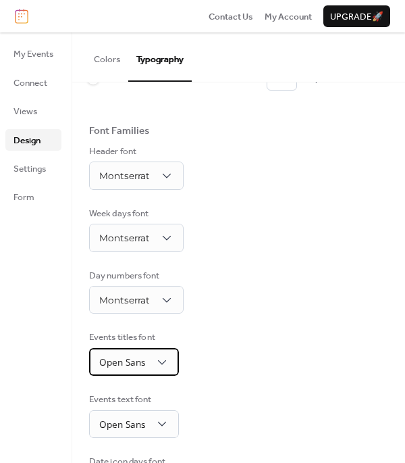
click at [145, 363] on span "Open Sans" at bounding box center [122, 361] width 46 height 13
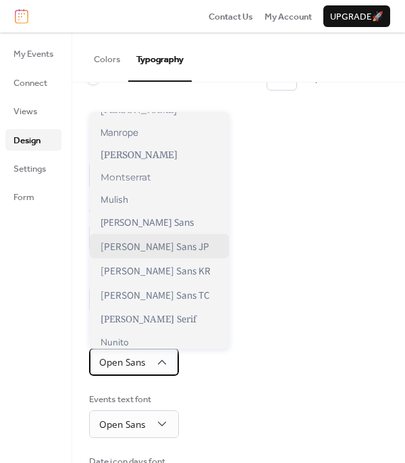
scroll to position [556, 0]
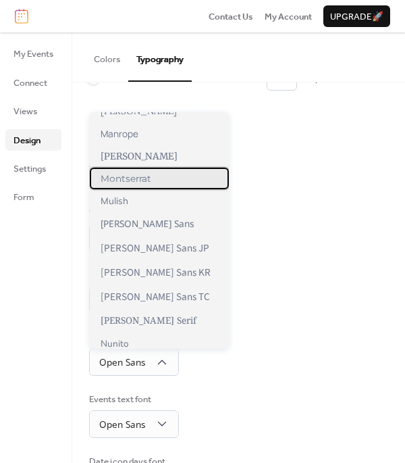
click at [133, 184] on div "Montserrat" at bounding box center [159, 179] width 139 height 22
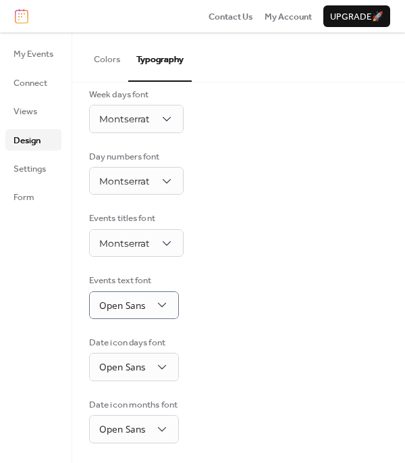
scroll to position [176, 0]
click at [132, 300] on span "Open Sans" at bounding box center [122, 305] width 46 height 13
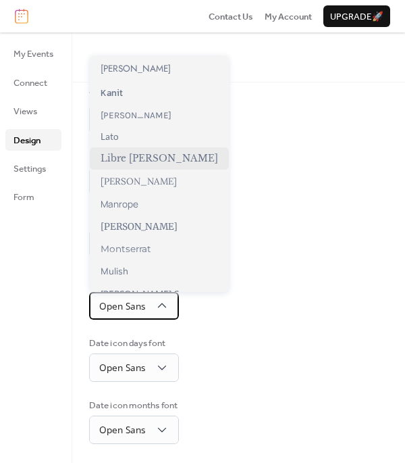
scroll to position [428, 0]
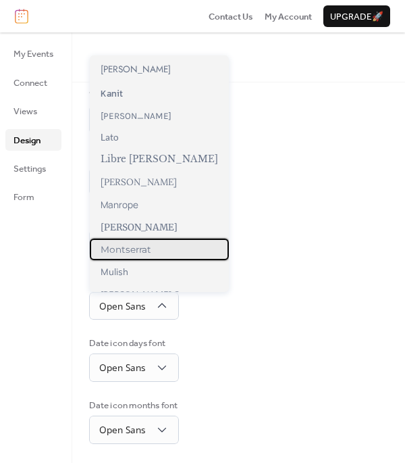
click at [137, 249] on span "Montserrat" at bounding box center [126, 249] width 51 height 11
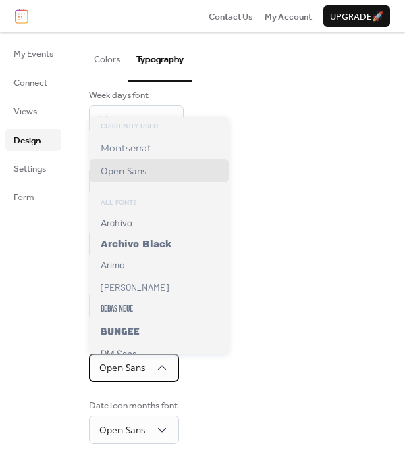
click at [140, 363] on span "Open Sans" at bounding box center [122, 367] width 46 height 13
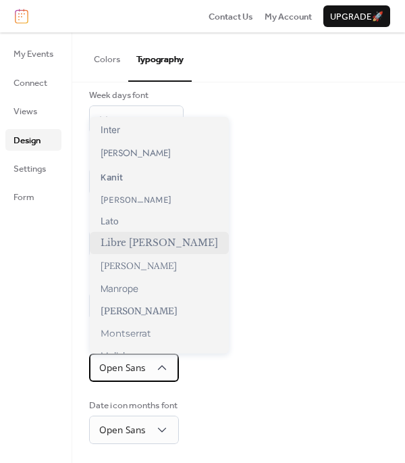
scroll to position [411, 0]
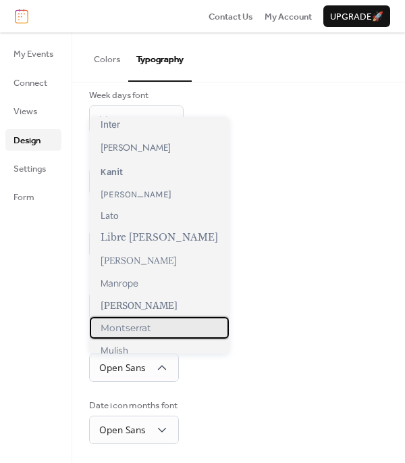
click at [133, 326] on span "Montserrat" at bounding box center [126, 327] width 51 height 11
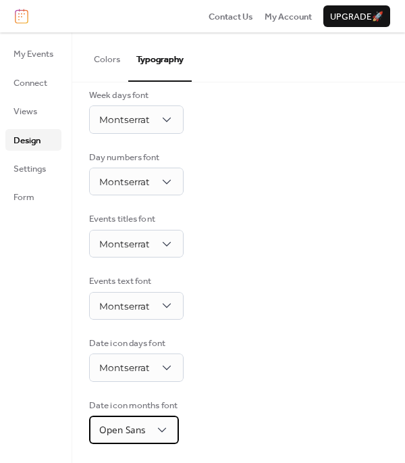
click at [132, 433] on span "Open Sans" at bounding box center [122, 429] width 46 height 13
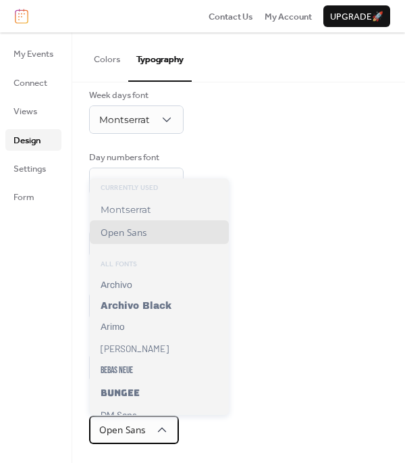
click at [161, 434] on icon at bounding box center [162, 430] width 14 height 14
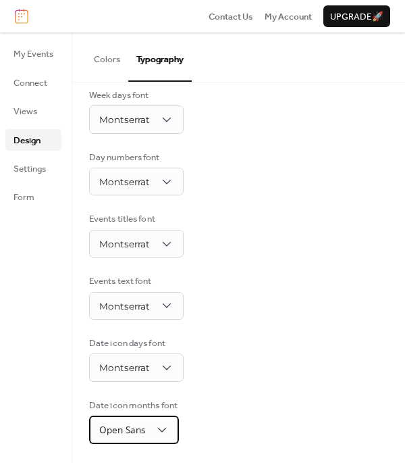
click at [160, 426] on icon at bounding box center [162, 430] width 14 height 14
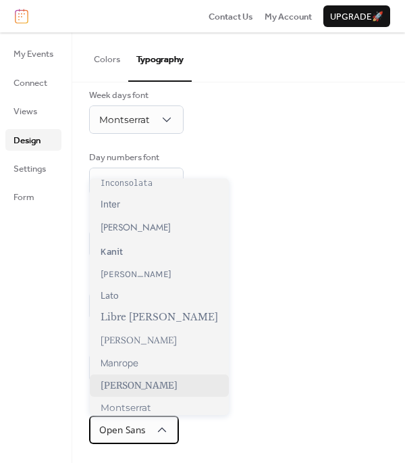
scroll to position [426, 0]
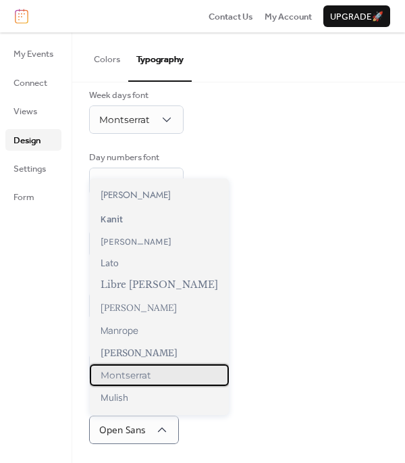
click at [153, 381] on div "Montserrat" at bounding box center [159, 375] width 139 height 22
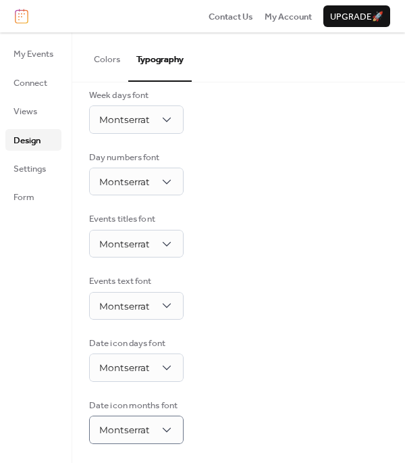
click at [102, 49] on button "Colors" at bounding box center [107, 55] width 43 height 47
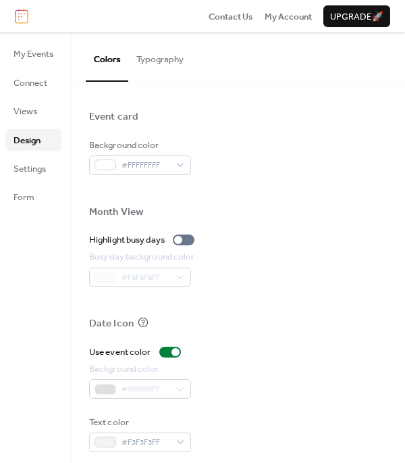
scroll to position [644, 0]
click at [170, 347] on div at bounding box center [170, 352] width 22 height 11
click at [174, 349] on div at bounding box center [176, 353] width 8 height 8
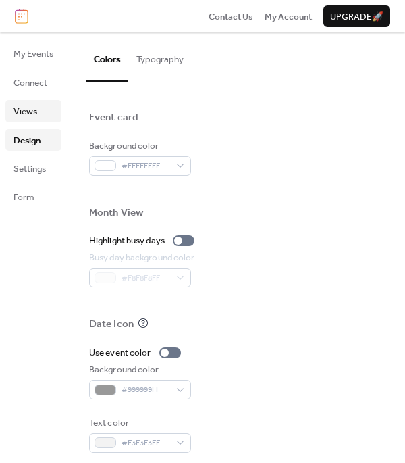
click at [37, 113] on link "Views" at bounding box center [33, 111] width 56 height 22
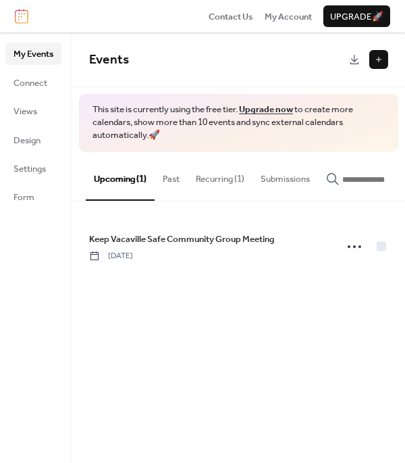
click at [209, 177] on button "Recurring (1)" at bounding box center [220, 175] width 65 height 47
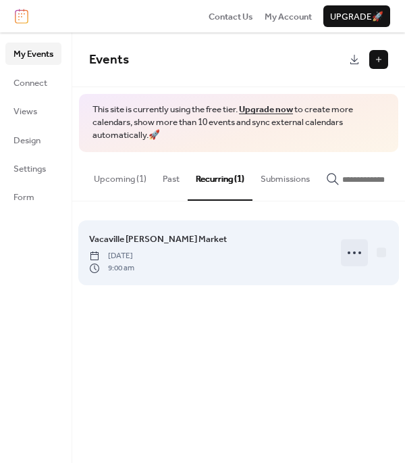
click at [351, 256] on icon at bounding box center [355, 253] width 22 height 22
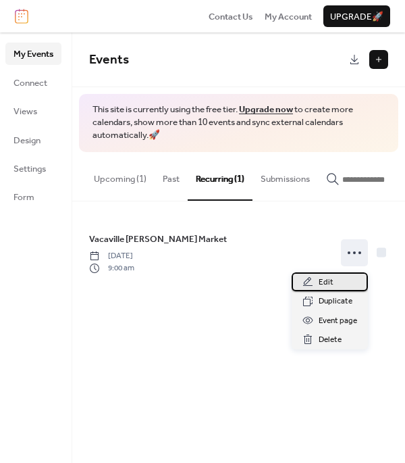
click at [345, 282] on div "Edit" at bounding box center [330, 281] width 76 height 19
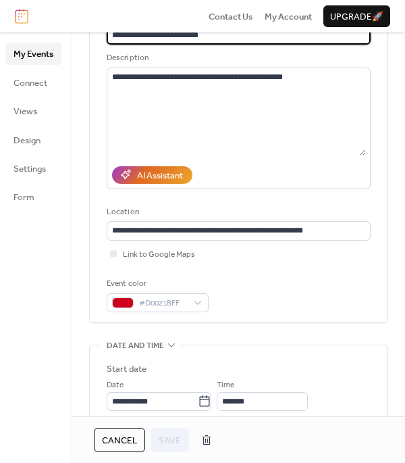
scroll to position [138, 0]
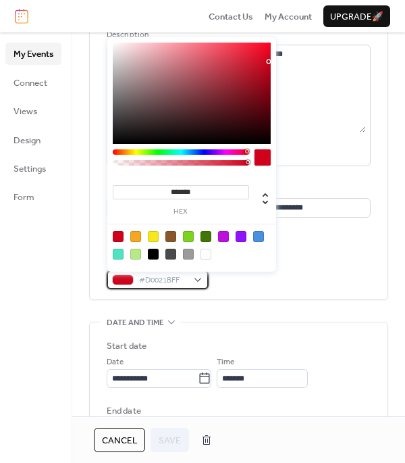
click at [195, 286] on div "#D0021BFF" at bounding box center [158, 279] width 102 height 19
click at [203, 258] on div at bounding box center [206, 254] width 11 height 11
type input "*******"
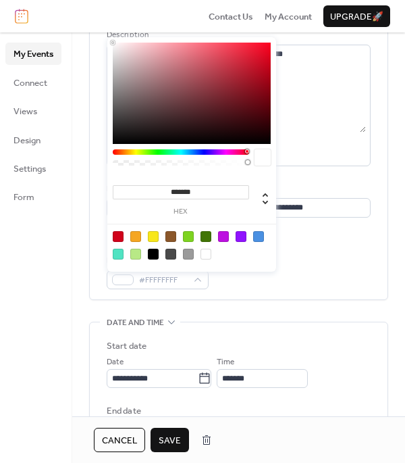
click at [167, 449] on button "Save" at bounding box center [170, 440] width 39 height 24
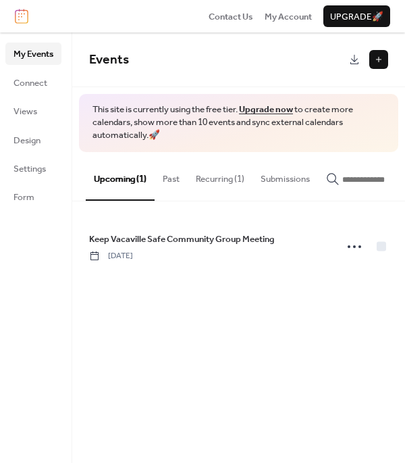
click at [227, 180] on button "Recurring (1)" at bounding box center [220, 175] width 65 height 47
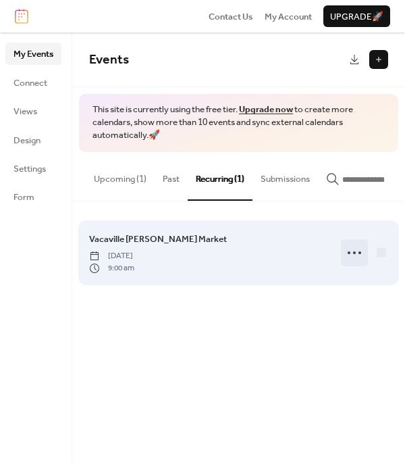
click at [353, 251] on icon at bounding box center [355, 253] width 22 height 22
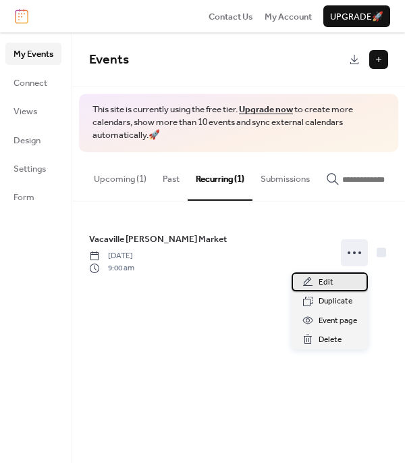
click at [349, 276] on div "Edit" at bounding box center [330, 281] width 76 height 19
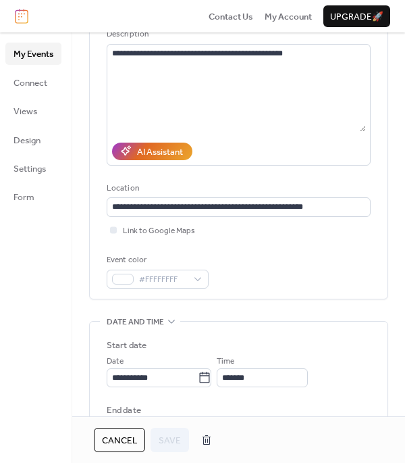
scroll to position [140, 0]
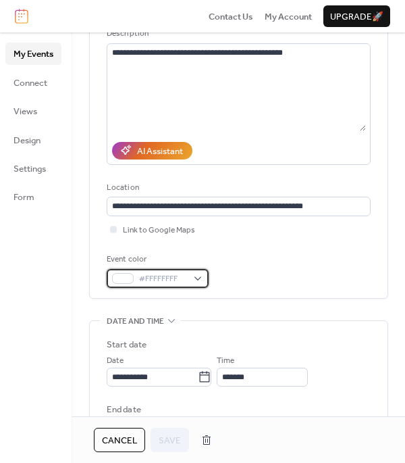
click at [141, 278] on span "#FFFFFFFF" at bounding box center [163, 279] width 48 height 14
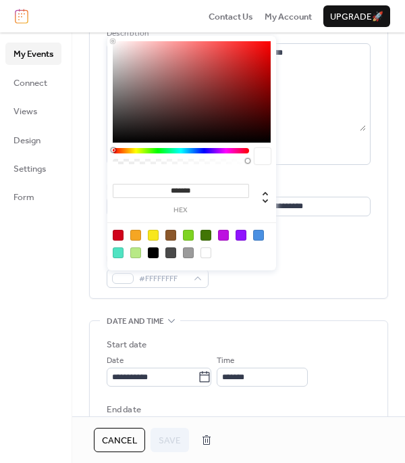
click at [122, 230] on div at bounding box center [118, 235] width 11 height 11
type input "*******"
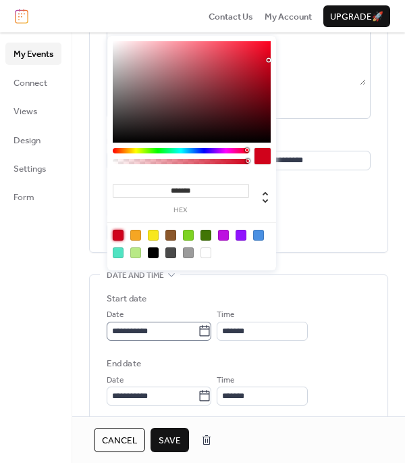
scroll to position [186, 0]
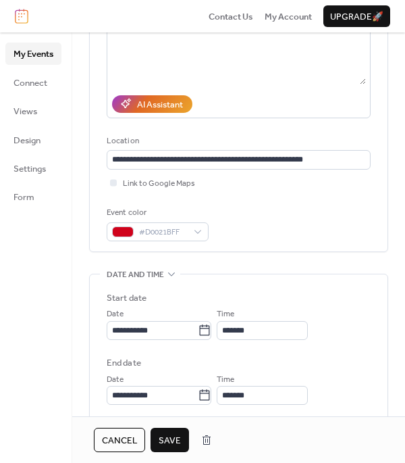
click at [270, 287] on div "**********" at bounding box center [239, 373] width 264 height 199
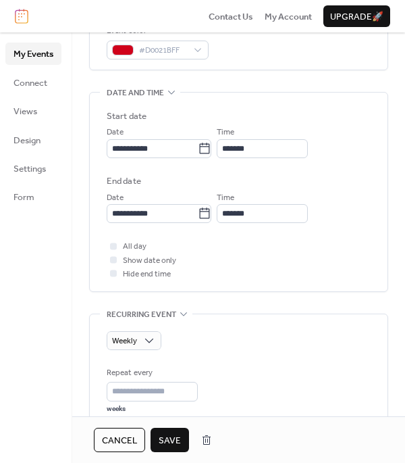
scroll to position [368, 0]
click at [131, 253] on span "All day" at bounding box center [135, 247] width 24 height 14
click at [130, 252] on span "All day" at bounding box center [135, 247] width 24 height 14
click at [161, 265] on span "Show date only" at bounding box center [149, 261] width 53 height 14
click at [167, 265] on span "Show date only" at bounding box center [149, 261] width 53 height 14
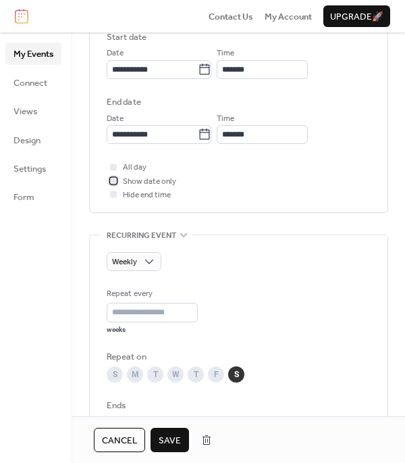
scroll to position [493, 0]
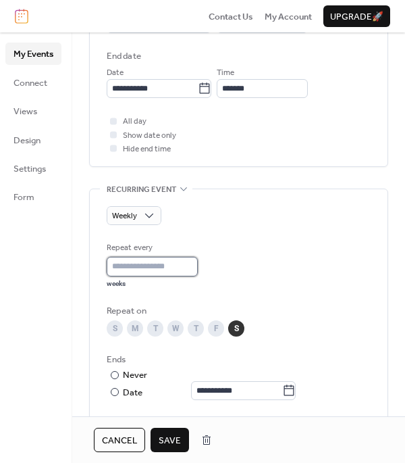
click at [167, 265] on input "*" at bounding box center [152, 266] width 91 height 19
click at [198, 267] on input "*" at bounding box center [152, 266] width 91 height 19
type input "*"
click at [198, 272] on input "*" at bounding box center [152, 266] width 91 height 19
click at [198, 275] on input "*" at bounding box center [152, 266] width 91 height 19
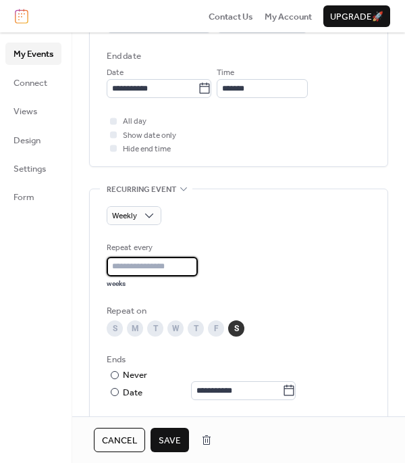
click at [239, 332] on div "S" at bounding box center [236, 328] width 16 height 16
click at [238, 332] on div "S" at bounding box center [236, 328] width 16 height 16
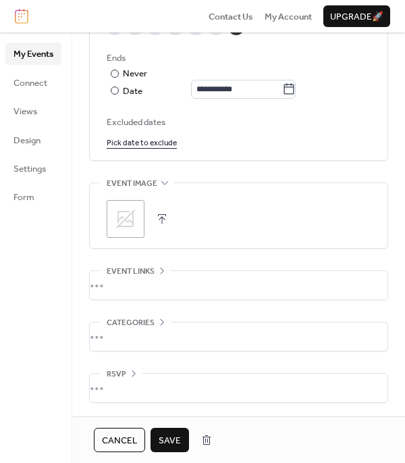
scroll to position [798, 0]
click at [163, 431] on button "Save" at bounding box center [170, 440] width 39 height 24
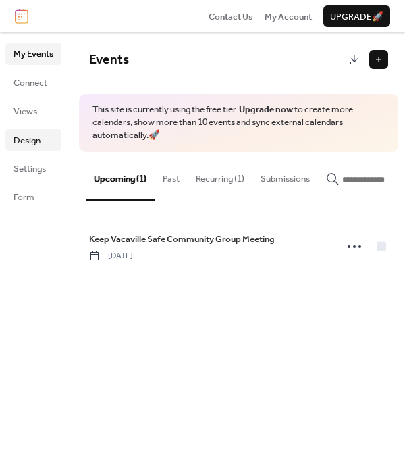
click at [33, 137] on span "Design" at bounding box center [27, 141] width 27 height 14
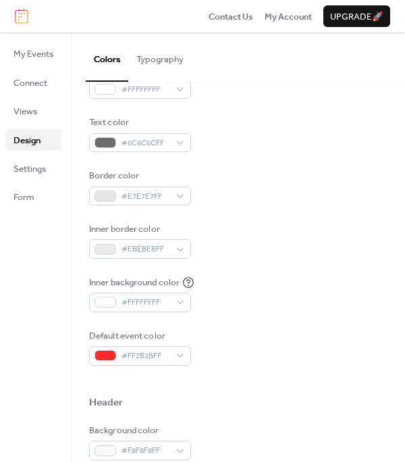
scroll to position [168, 0]
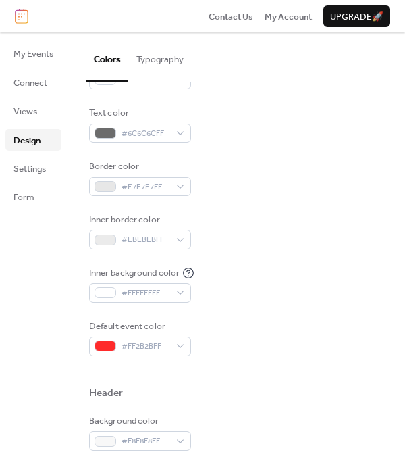
click at [48, 180] on ul "My Events Connect Views Design Settings Form" at bounding box center [33, 125] width 56 height 165
click at [48, 166] on link "Settings" at bounding box center [33, 168] width 56 height 22
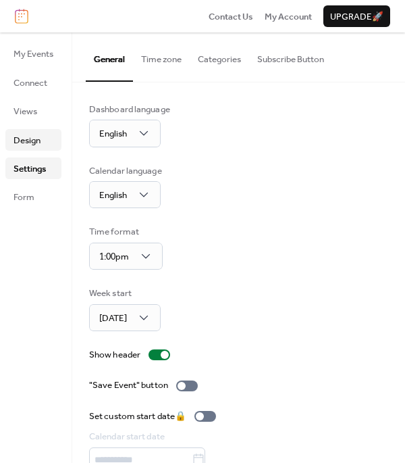
click at [12, 133] on link "Design" at bounding box center [33, 140] width 56 height 22
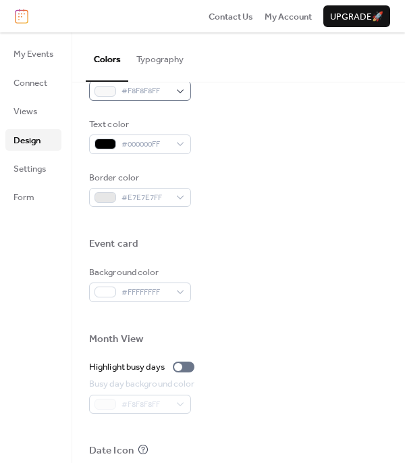
scroll to position [519, 0]
click at [191, 361] on div at bounding box center [184, 366] width 22 height 11
click at [191, 362] on div at bounding box center [189, 366] width 8 height 8
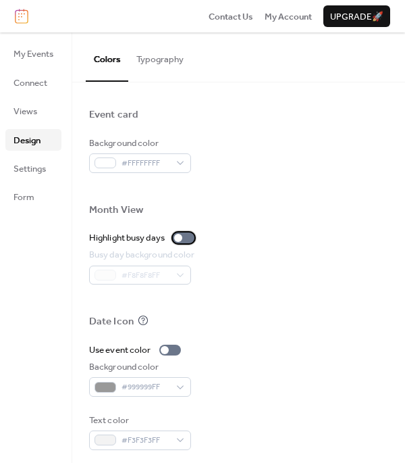
scroll to position [644, 0]
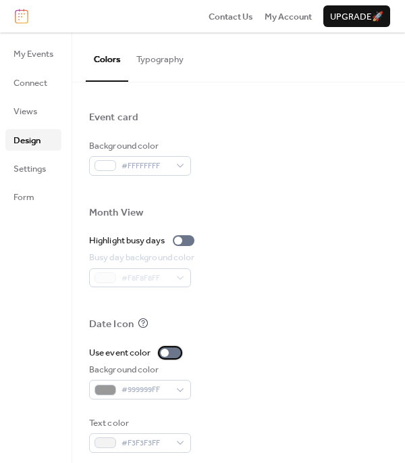
click at [172, 348] on div at bounding box center [170, 352] width 22 height 11
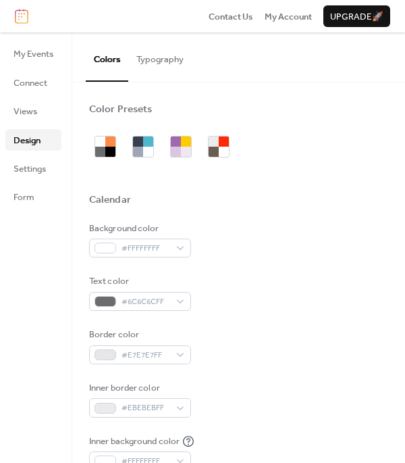
scroll to position [0, 0]
click at [138, 63] on button "Typography" at bounding box center [159, 55] width 63 height 47
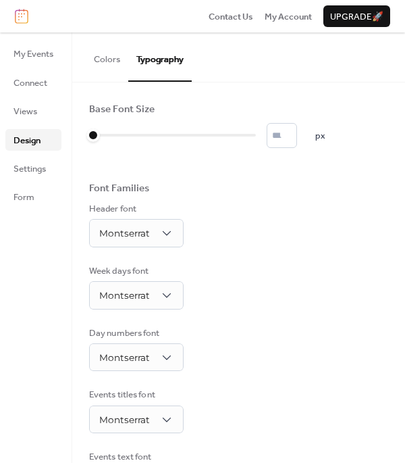
click at [53, 94] on ul "My Events Connect Views Design Settings Form" at bounding box center [33, 125] width 56 height 165
click at [49, 100] on link "Views" at bounding box center [33, 111] width 56 height 22
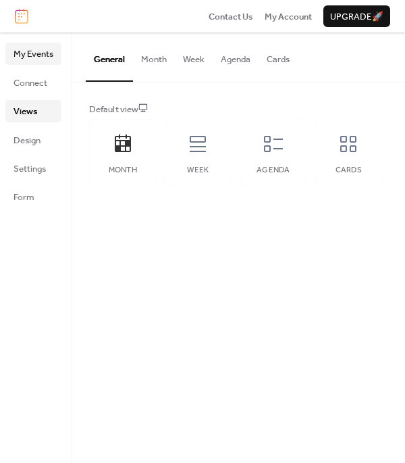
click at [41, 55] on span "My Events" at bounding box center [34, 54] width 40 height 14
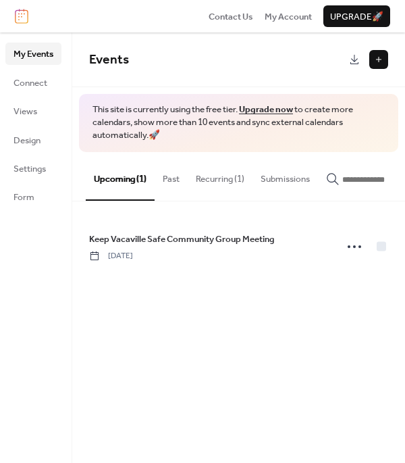
click at [190, 180] on button "Recurring (1)" at bounding box center [220, 175] width 65 height 47
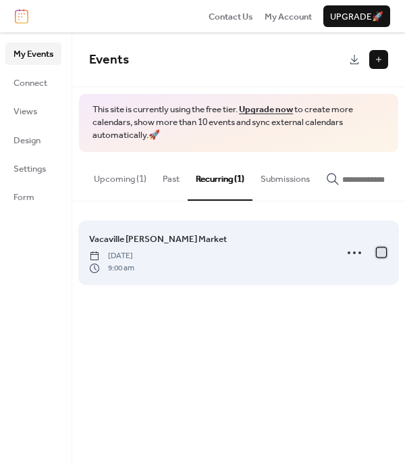
click at [376, 255] on div at bounding box center [382, 252] width 14 height 14
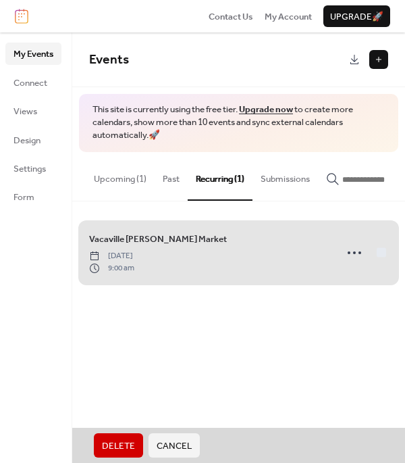
click at [120, 431] on div "Delete Cancel" at bounding box center [238, 445] width 333 height 35
drag, startPoint x: 121, startPoint y: 443, endPoint x: 253, endPoint y: 249, distance: 234.8
click at [253, 249] on div "Events This site is currently using the free tier. Upgrade now to create more c…" at bounding box center [238, 247] width 333 height 430
click at [361, 251] on span "Vacaville [PERSON_NAME] Market [DATE] 9:00 am" at bounding box center [238, 253] width 299 height 76
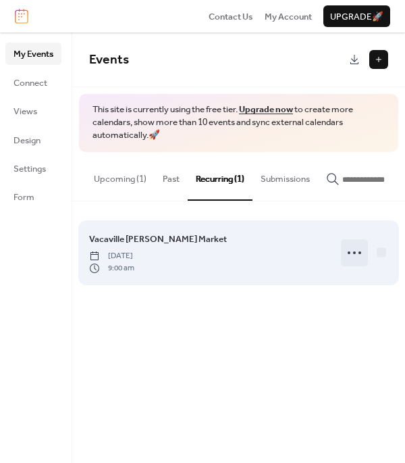
click at [359, 255] on icon at bounding box center [355, 253] width 22 height 22
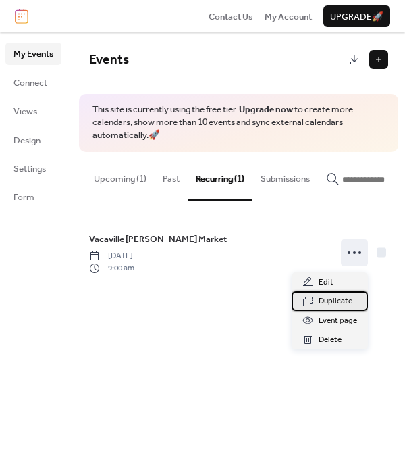
click at [331, 298] on span "Duplicate" at bounding box center [336, 302] width 34 height 14
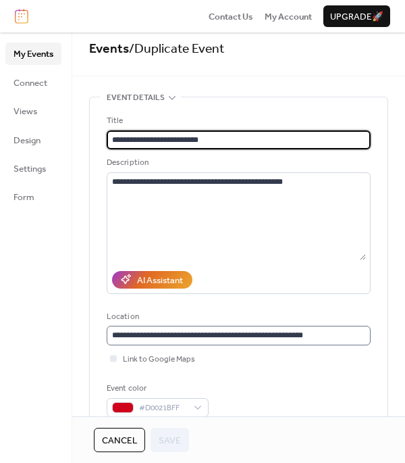
scroll to position [9, 0]
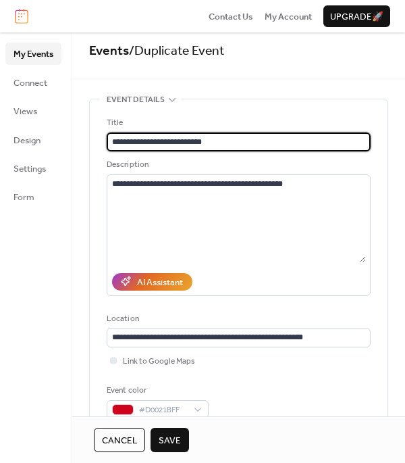
type input "**********"
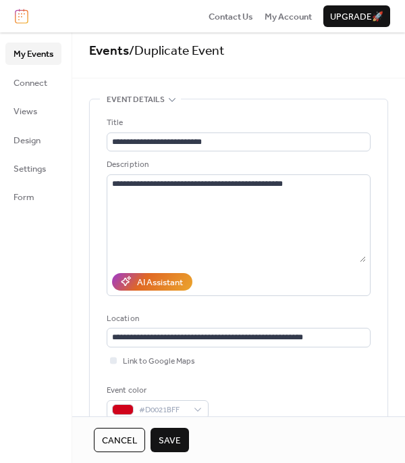
click at [174, 434] on span "Save" at bounding box center [170, 441] width 22 height 14
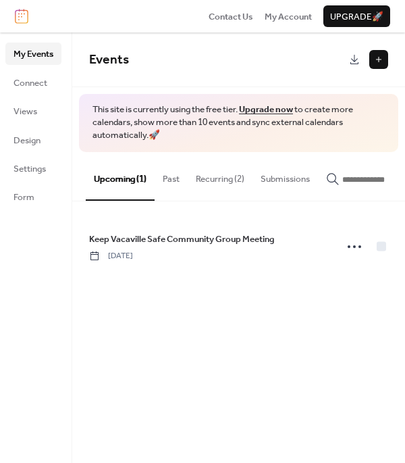
click at [238, 188] on button "Recurring (2)" at bounding box center [220, 175] width 65 height 47
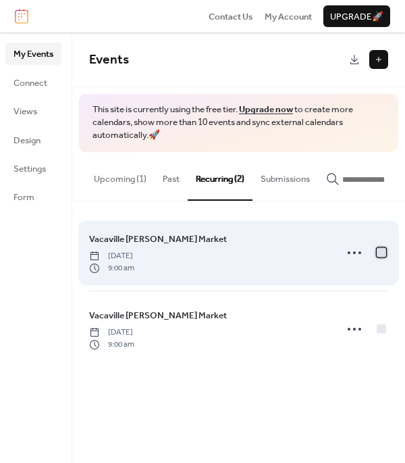
click at [380, 256] on div at bounding box center [381, 251] width 9 height 9
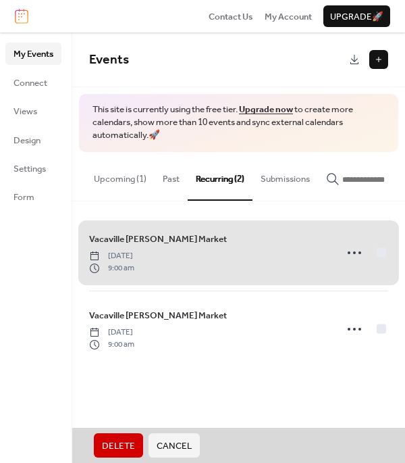
click at [128, 440] on span "Delete" at bounding box center [118, 446] width 33 height 14
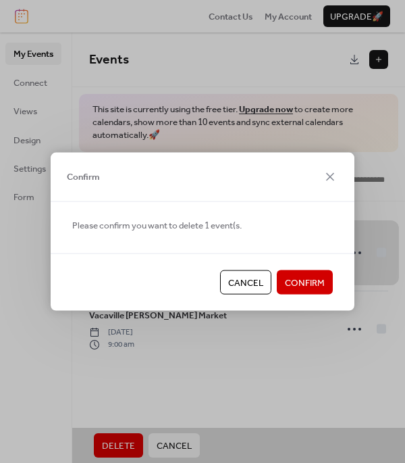
click at [291, 283] on span "Confirm" at bounding box center [305, 283] width 40 height 14
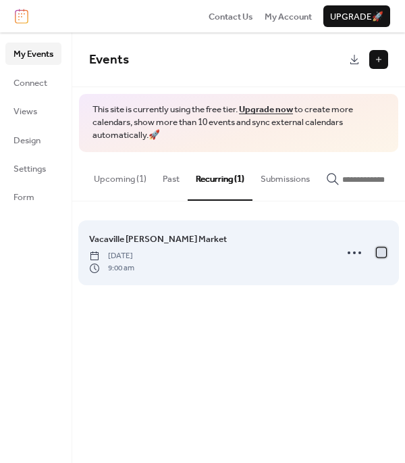
click at [380, 253] on div at bounding box center [381, 251] width 9 height 9
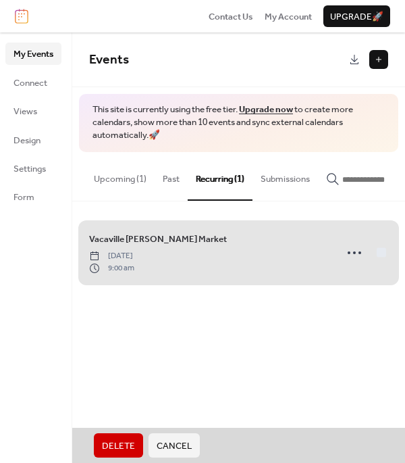
click at [355, 255] on span "Vacaville [PERSON_NAME] Market [DATE] 9:00 am" at bounding box center [238, 253] width 299 height 76
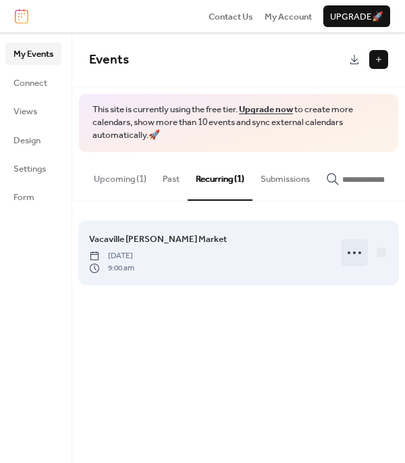
click at [344, 261] on icon at bounding box center [355, 253] width 22 height 22
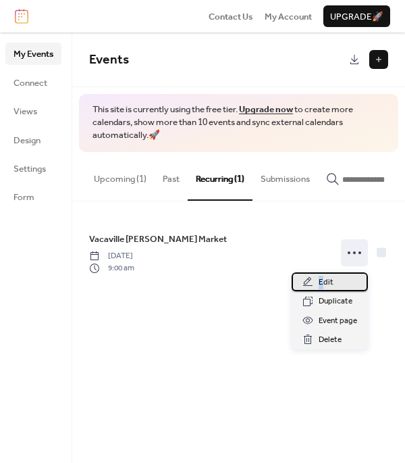
drag, startPoint x: 318, startPoint y: 286, endPoint x: 324, endPoint y: 283, distance: 7.0
click at [324, 283] on div "Edit" at bounding box center [330, 281] width 76 height 19
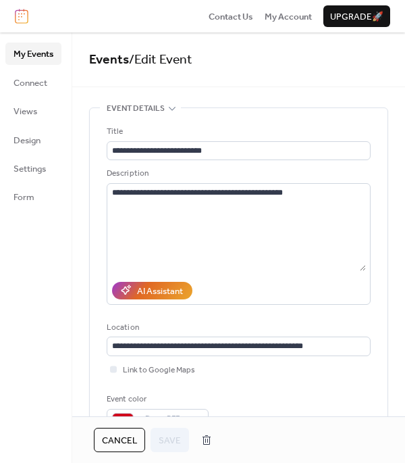
click at [324, 283] on div "AI Assistant" at bounding box center [239, 290] width 264 height 28
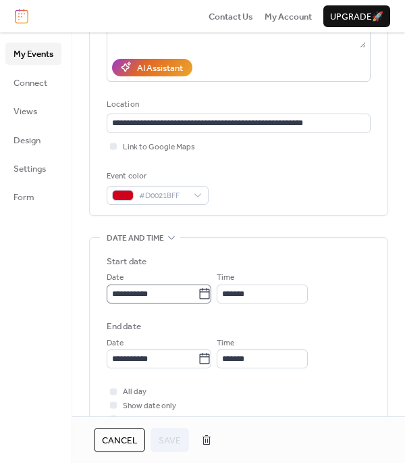
scroll to position [222, 0]
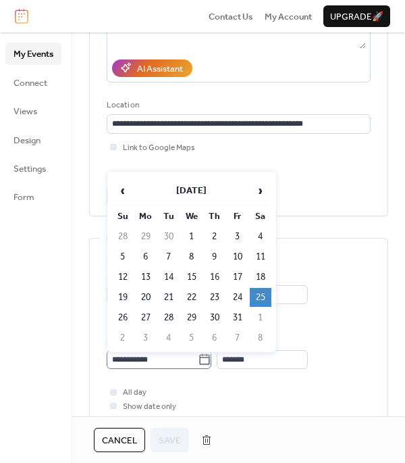
click at [210, 358] on icon at bounding box center [205, 358] width 10 height 11
click at [198, 358] on input "**********" at bounding box center [152, 359] width 91 height 19
click at [122, 197] on span "‹" at bounding box center [123, 190] width 20 height 27
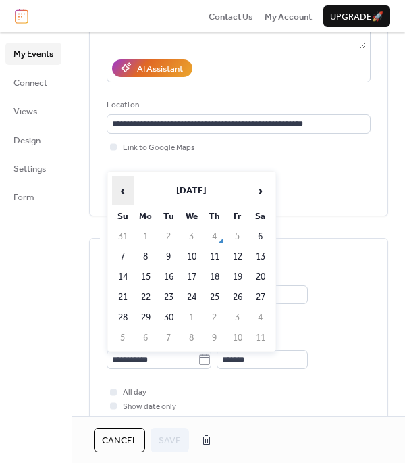
click at [118, 194] on span "‹" at bounding box center [123, 190] width 20 height 27
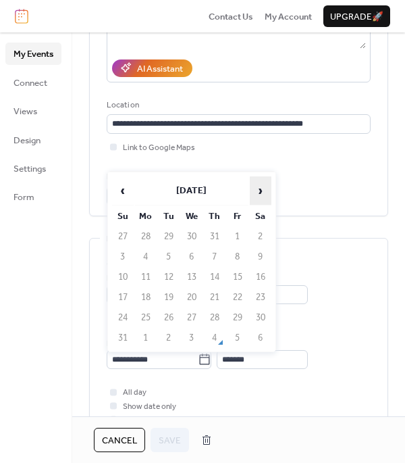
click at [258, 191] on span "›" at bounding box center [261, 190] width 20 height 27
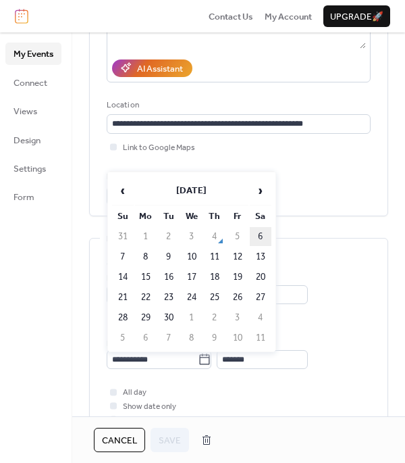
click at [261, 238] on td "6" at bounding box center [261, 236] width 22 height 19
type input "**********"
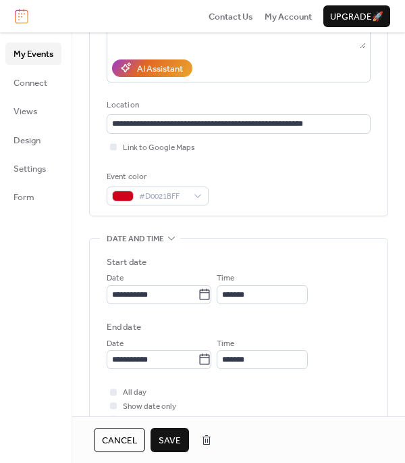
click at [178, 439] on span "Save" at bounding box center [170, 441] width 22 height 14
